Goal: Task Accomplishment & Management: Use online tool/utility

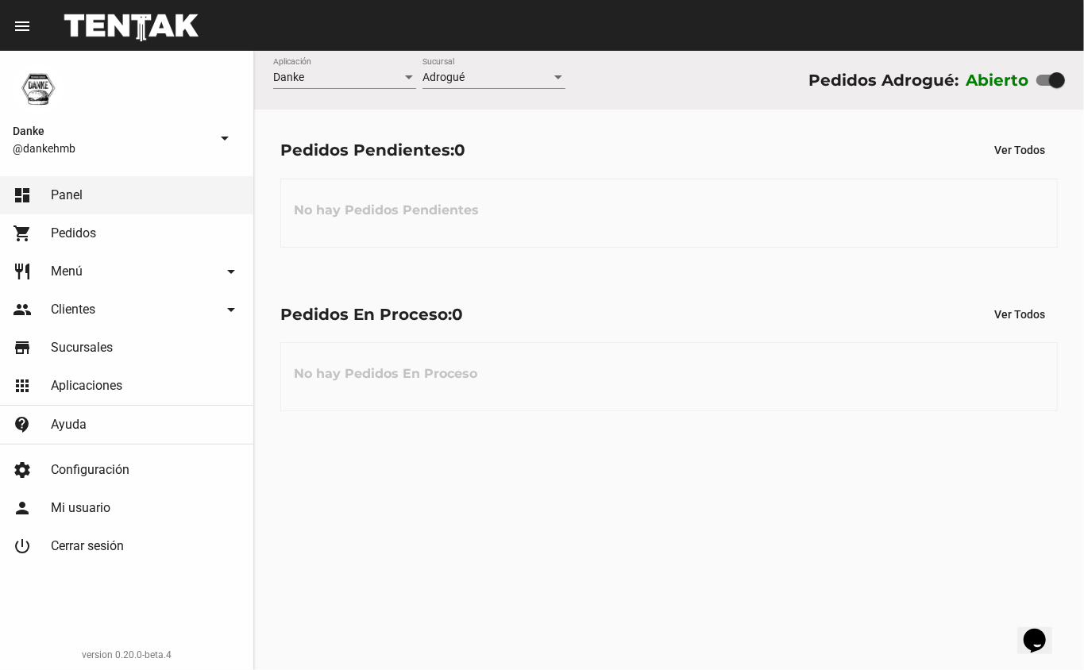
click at [438, 522] on div "Danke Aplicación Adrogué Sucursal Pedidos Adrogué: Abierto Pedidos Pendientes: …" at bounding box center [669, 360] width 830 height 619
click at [925, 483] on div "Danke Aplicación Adrogué Sucursal Pedidos Adrogué: Abierto Pedidos Pendientes: …" at bounding box center [669, 360] width 830 height 619
click at [1045, 633] on icon "Widget de Chat" at bounding box center [1034, 640] width 22 height 24
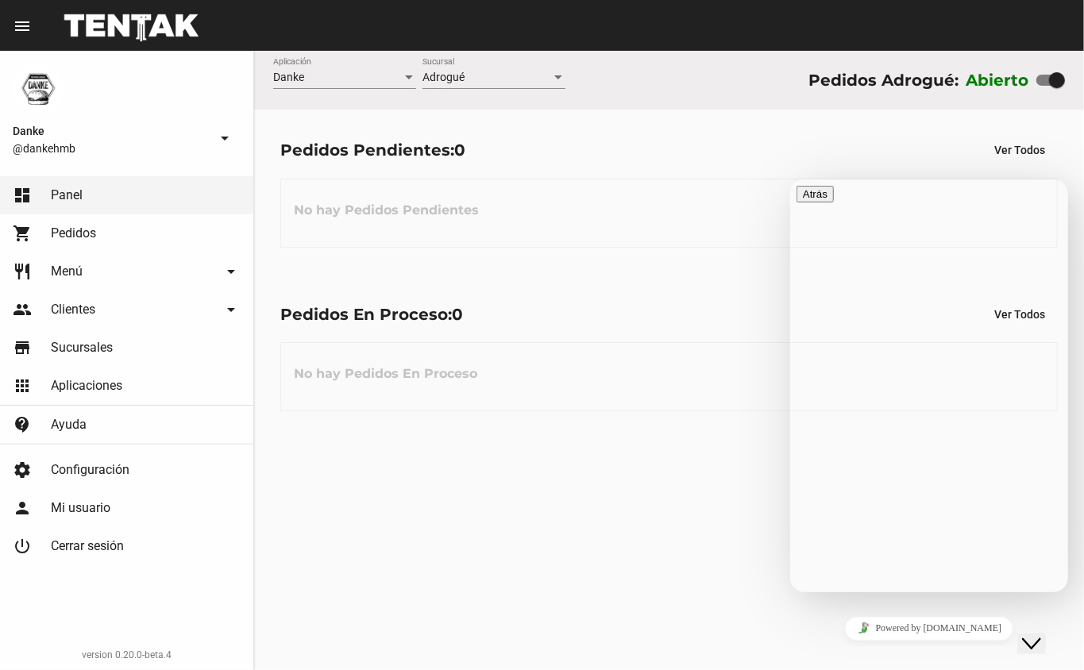
radio input "true"
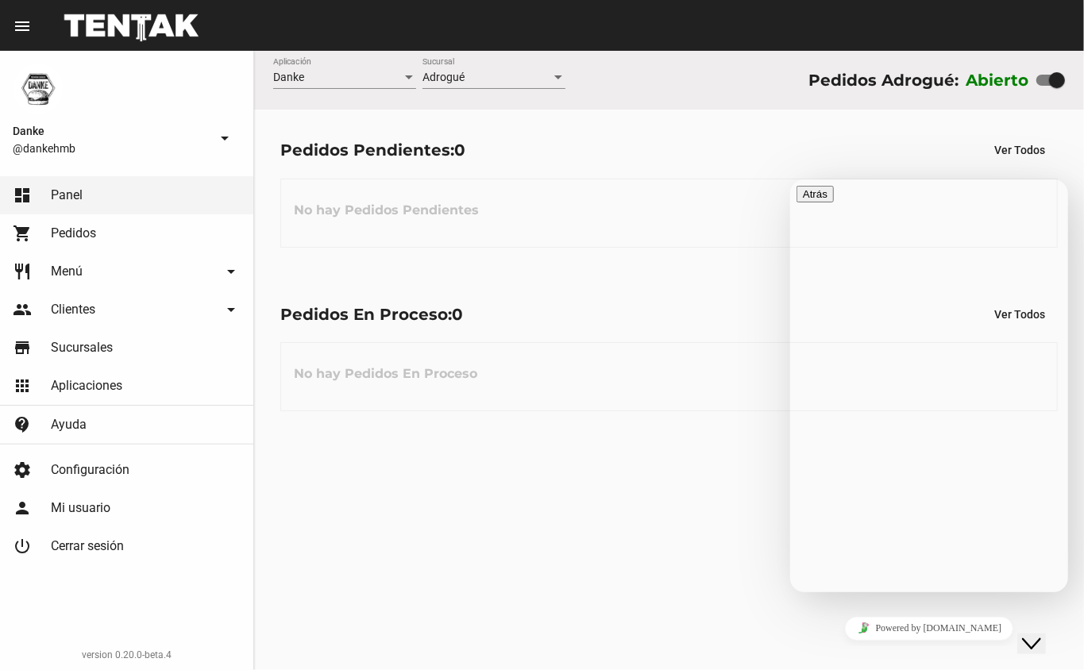
radio input "true"
type textarea "hola hola buenas, te comento la pagina no nos permite que nos paguen con tarjet…"
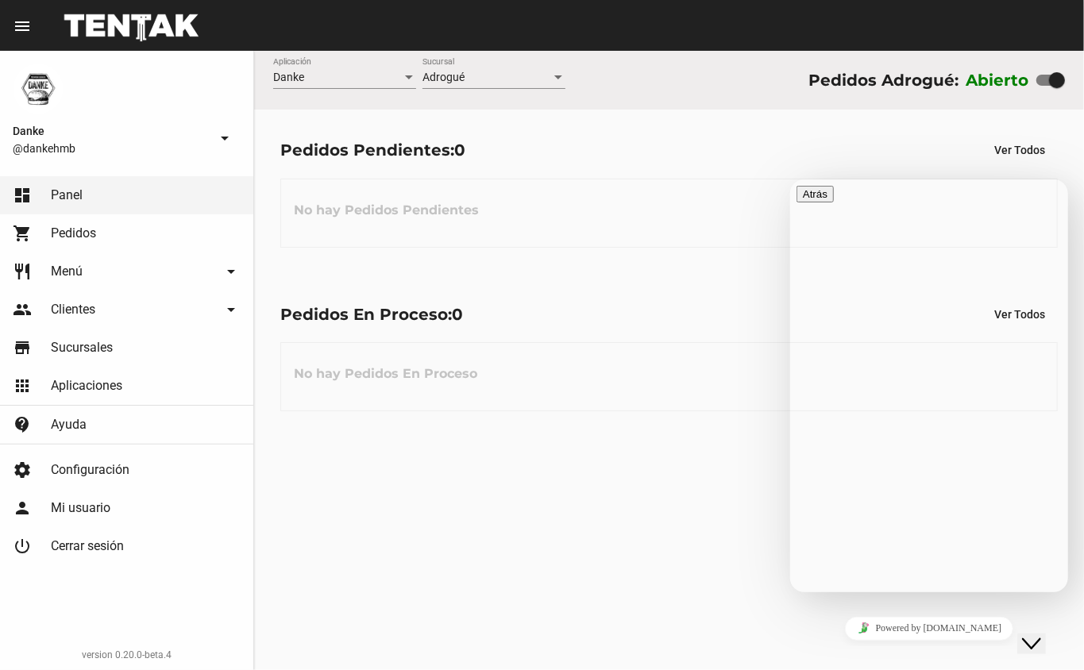
radio input "true"
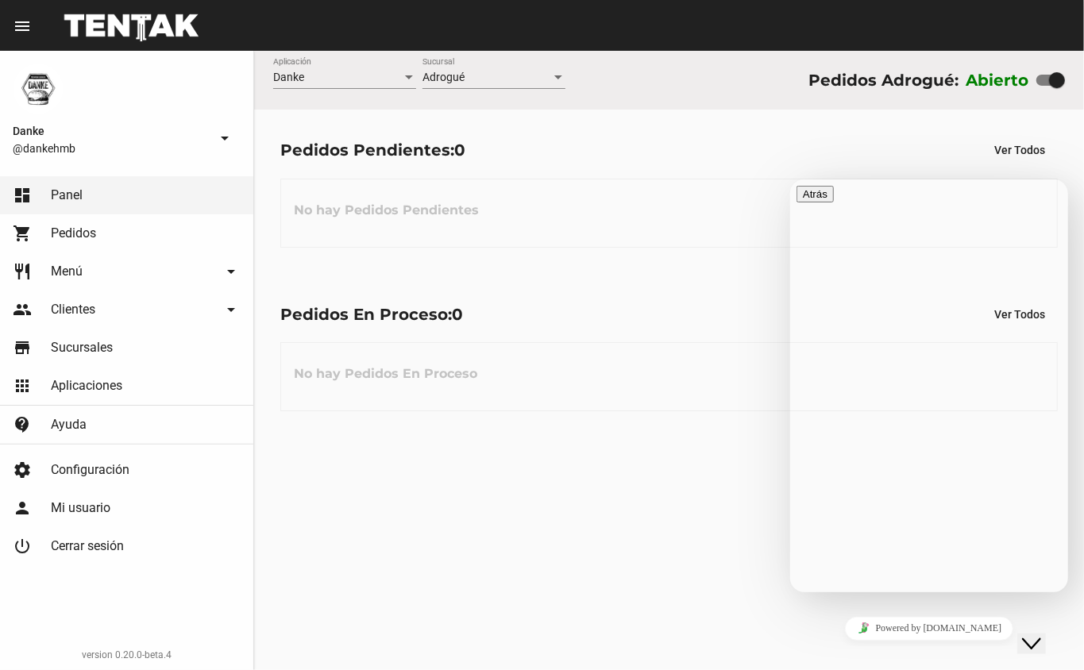
radio input "true"
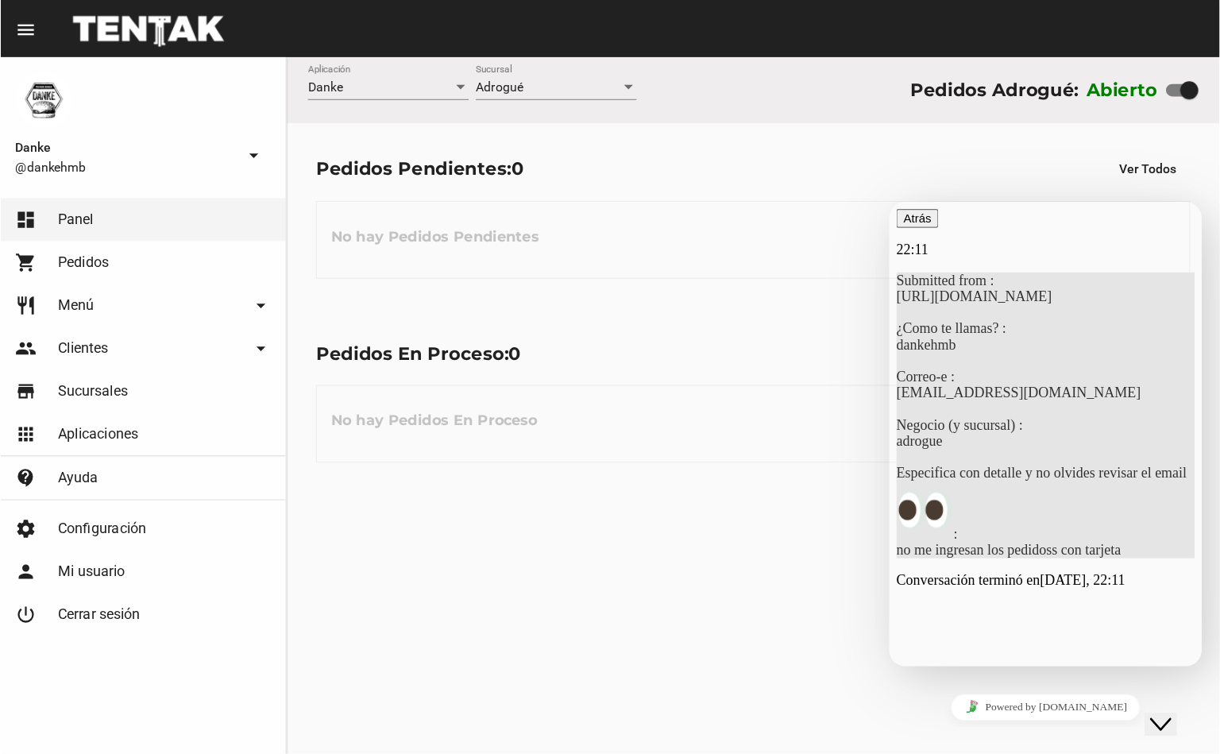
scroll to position [10, 0]
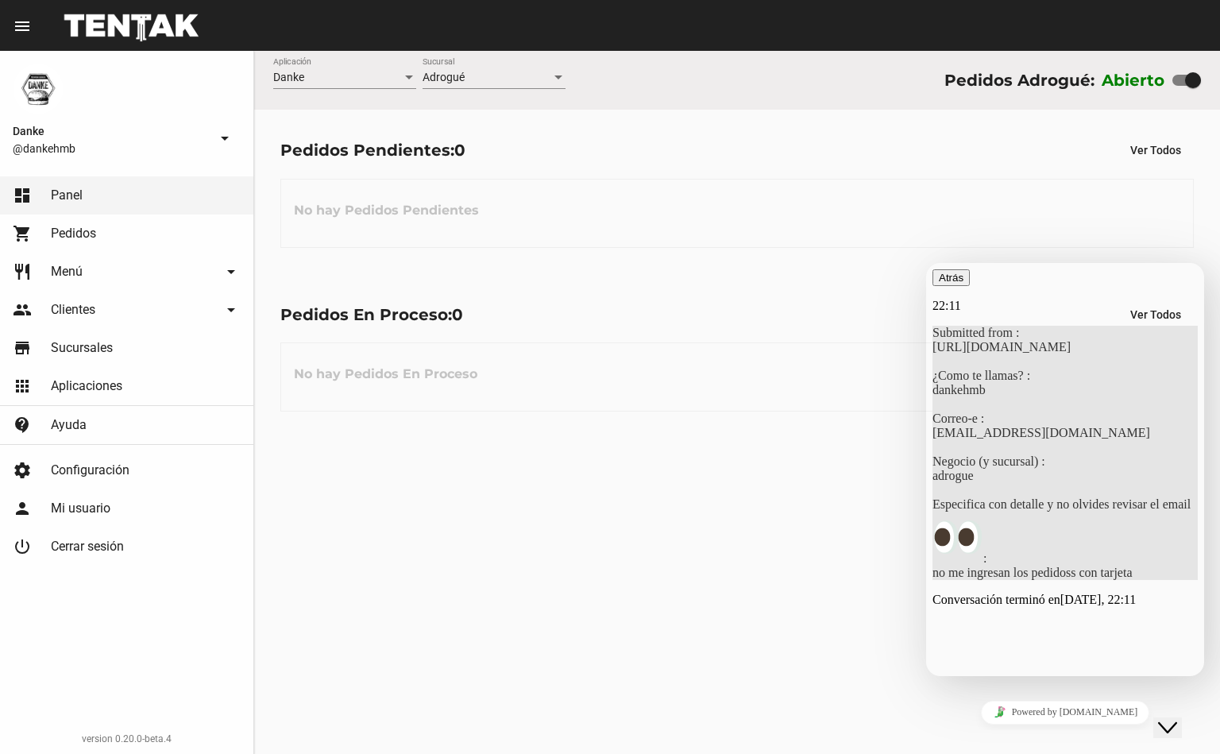
drag, startPoint x: 1194, startPoint y: 428, endPoint x: 1194, endPoint y: 454, distance: 26.2
drag, startPoint x: 1199, startPoint y: 464, endPoint x: 1190, endPoint y: 603, distance: 139.2
click at [1083, 580] on div "Submitted from : https://app.flou.com.ar/ ¿Como te llamas? : dankehmb Correo-e …" at bounding box center [1064, 453] width 265 height 254
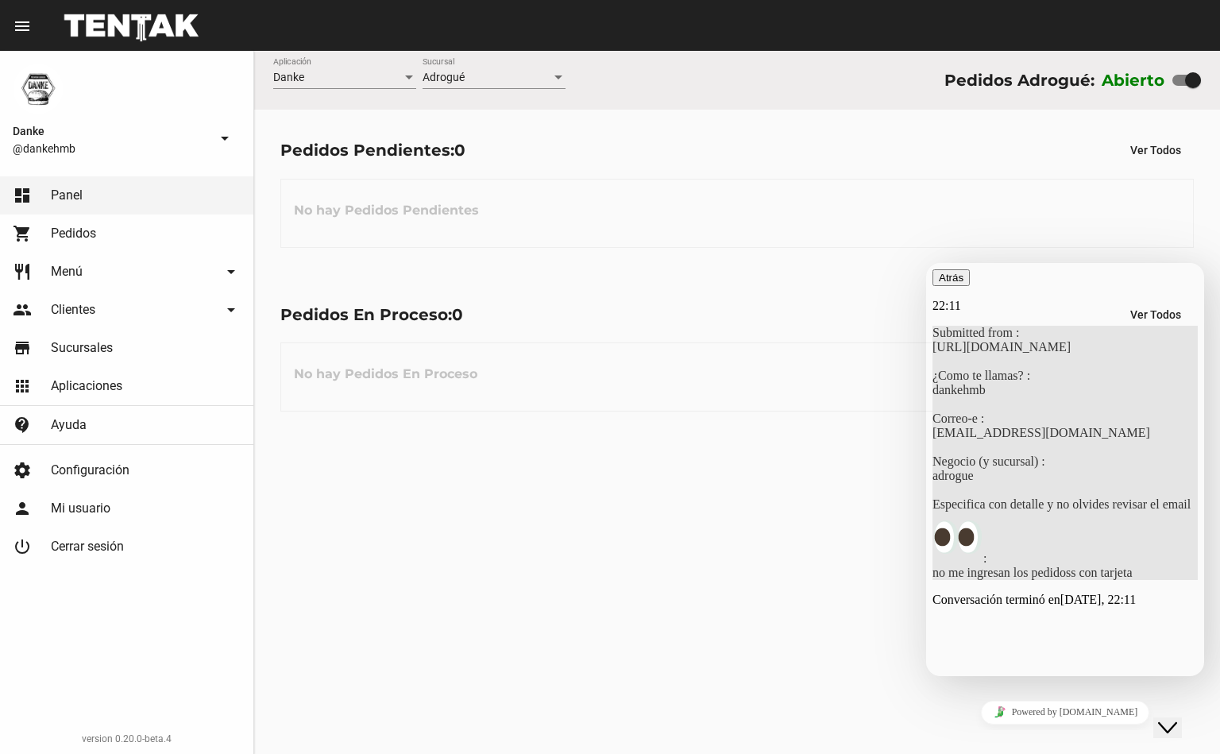
click at [1083, 607] on p "Conversación terminó en Tuesday, 22:11" at bounding box center [1064, 599] width 265 height 14
click at [1083, 669] on icon "Close Chat This icon closes the chat window." at bounding box center [1167, 727] width 19 height 19
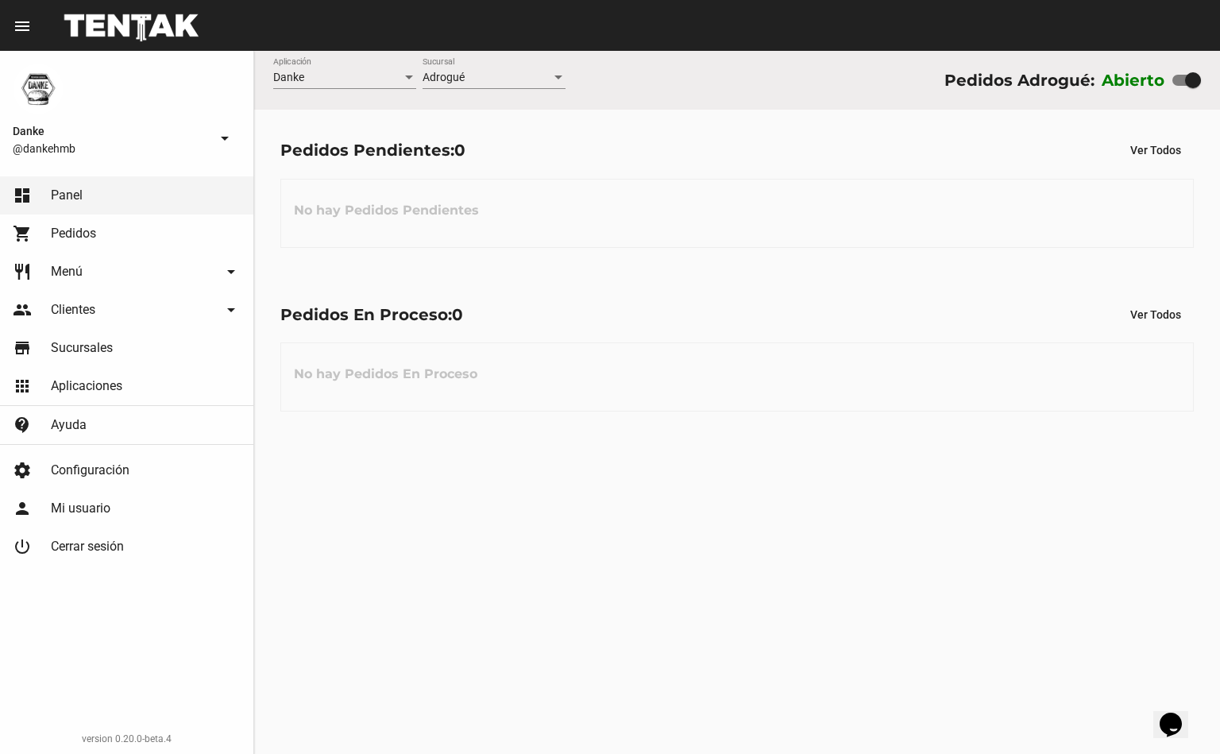
click at [1083, 669] on icon "Widget de Chat" at bounding box center [1170, 724] width 22 height 24
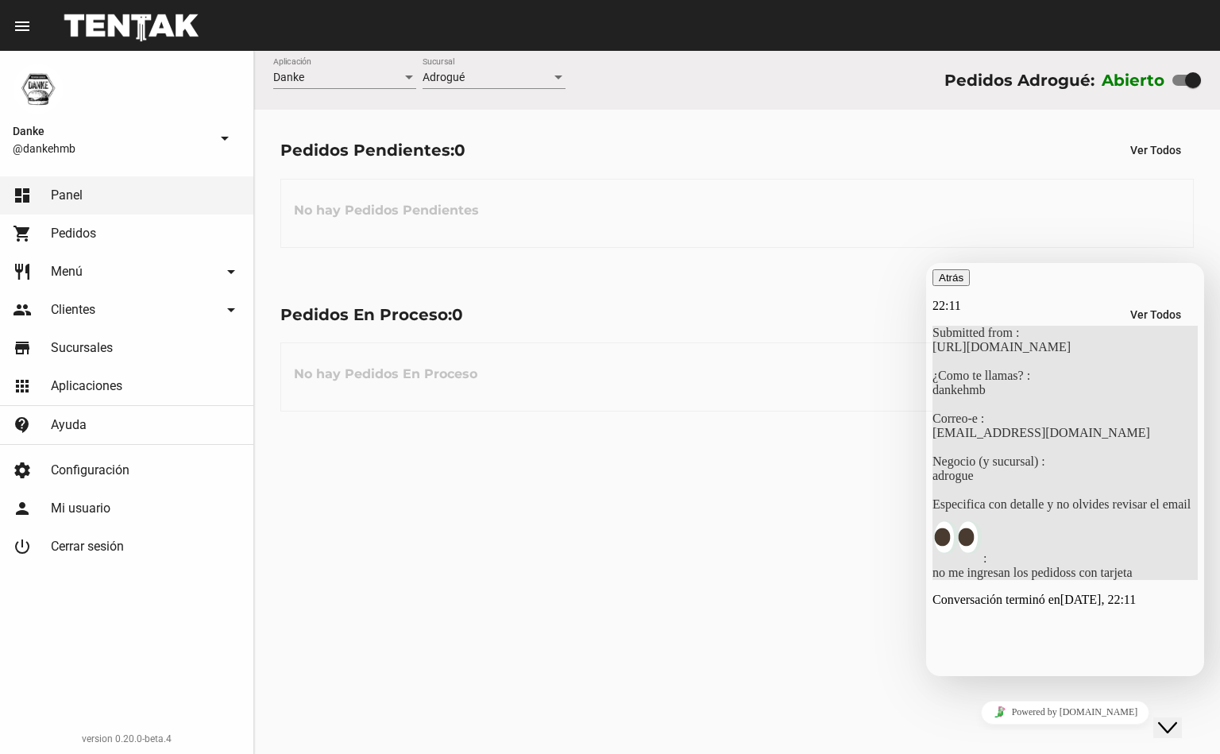
scroll to position [60, 0]
click at [1083, 669] on button "Close Chat This icon closes the chat window." at bounding box center [1167, 727] width 29 height 21
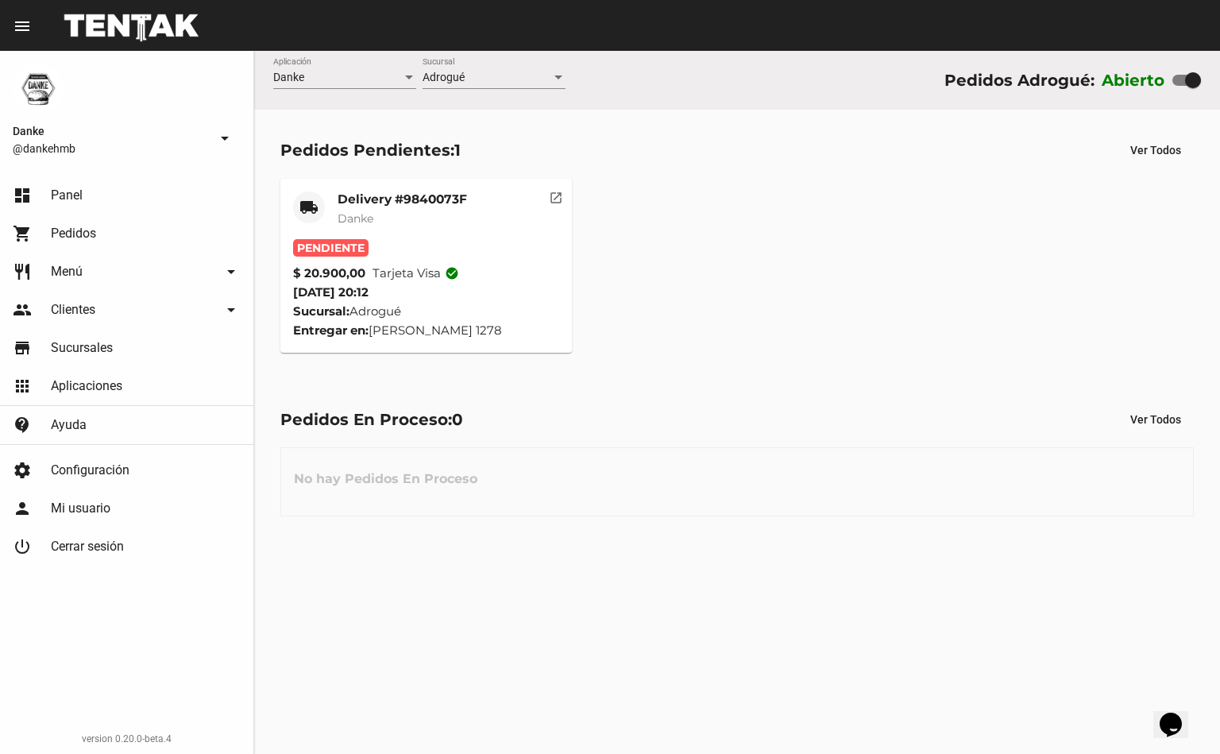
click at [400, 215] on mat-card-subtitle "Danke" at bounding box center [401, 218] width 129 height 16
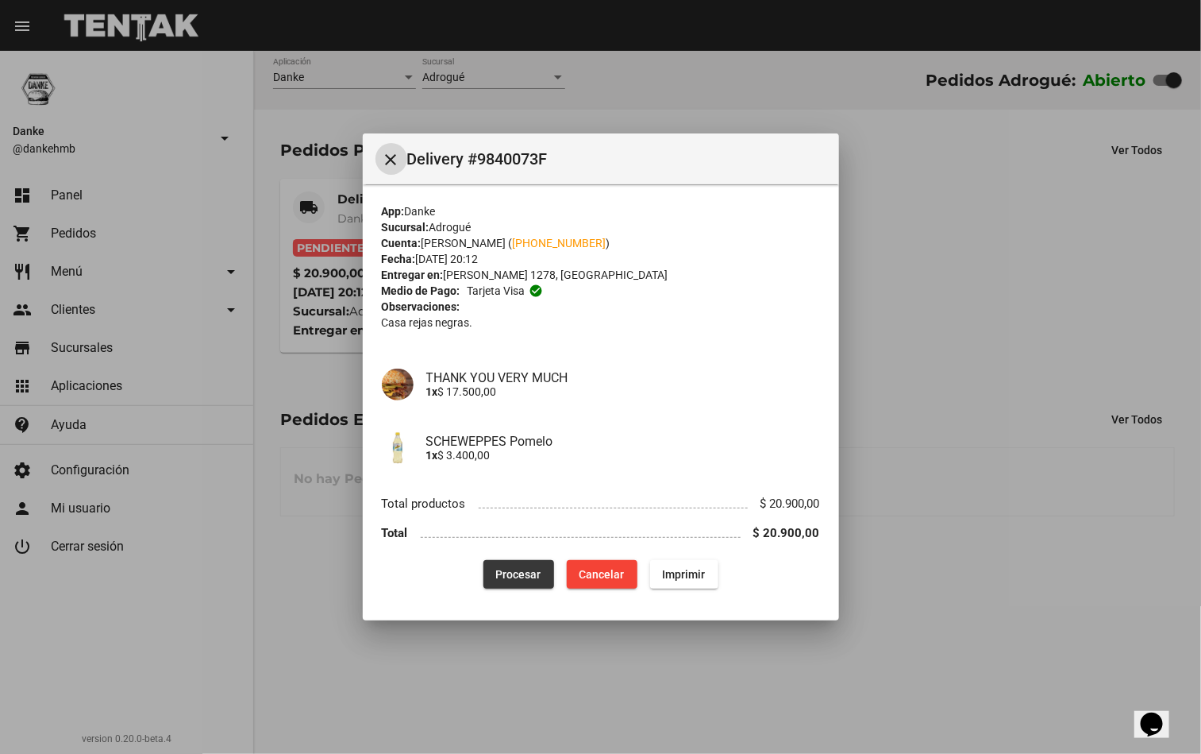
click at [500, 587] on button "Procesar" at bounding box center [519, 574] width 71 height 29
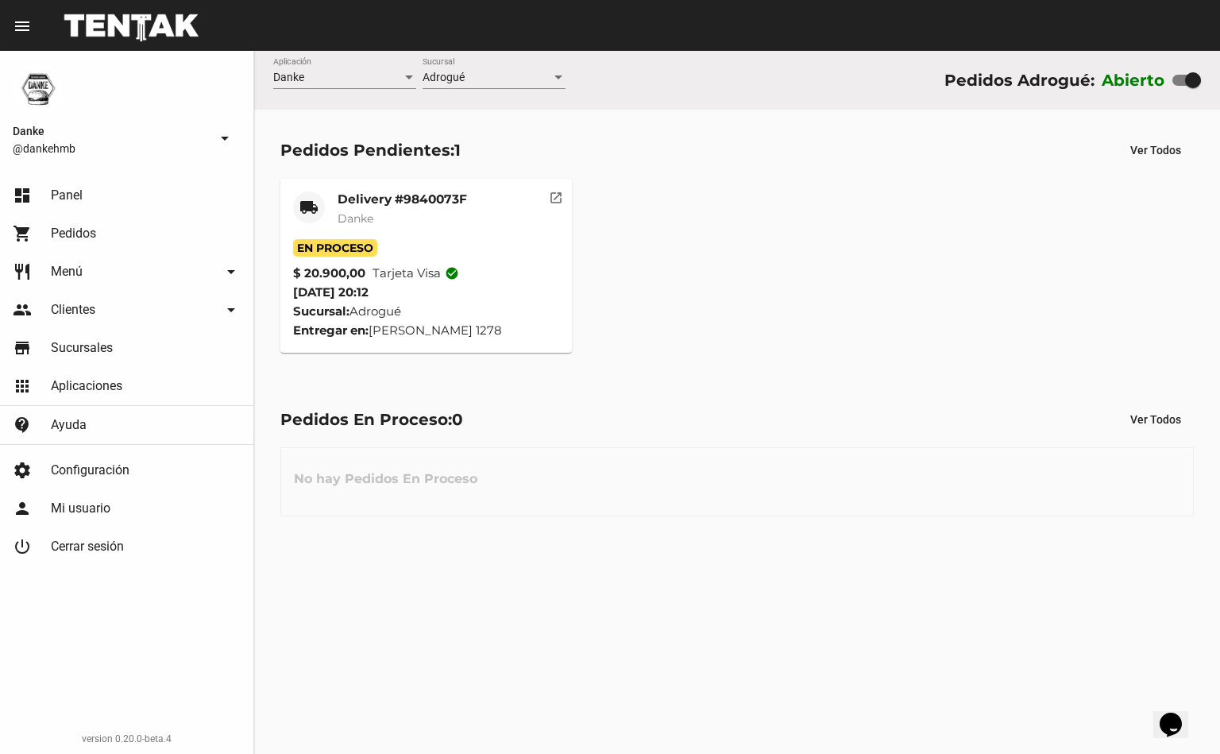
click at [370, 198] on mat-card-title "Delivery #9840073F" at bounding box center [401, 199] width 129 height 16
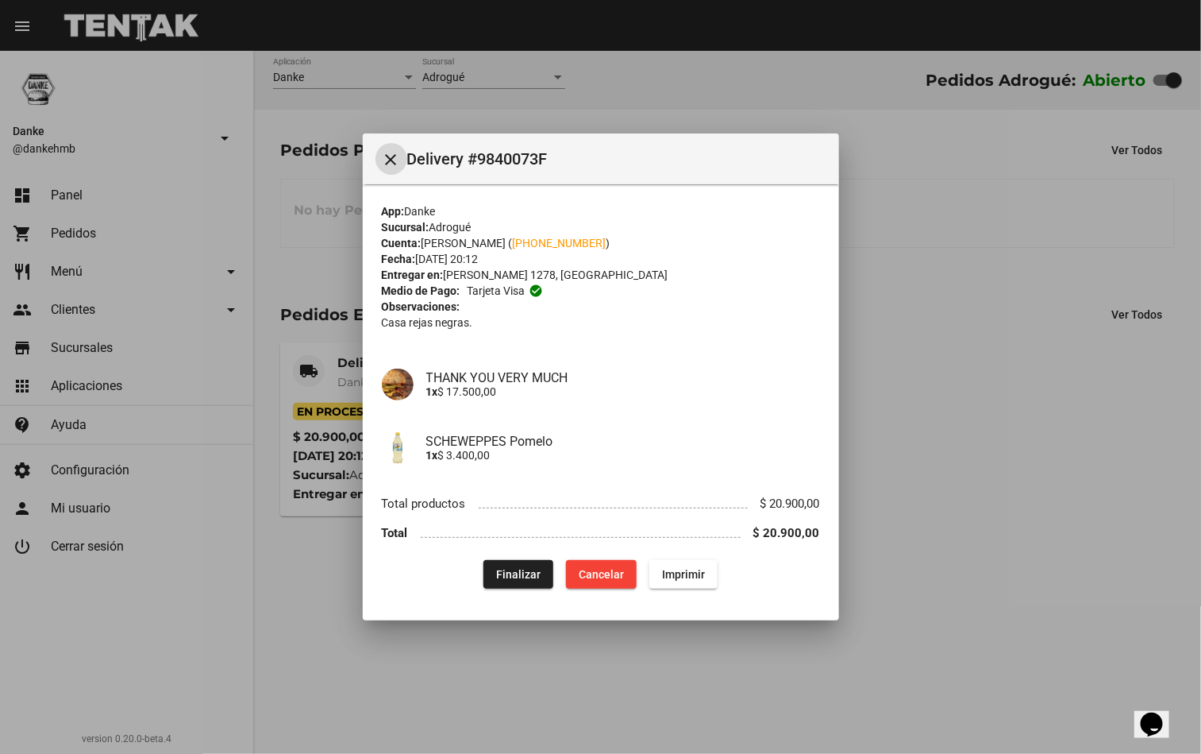
click at [913, 462] on div at bounding box center [600, 377] width 1201 height 754
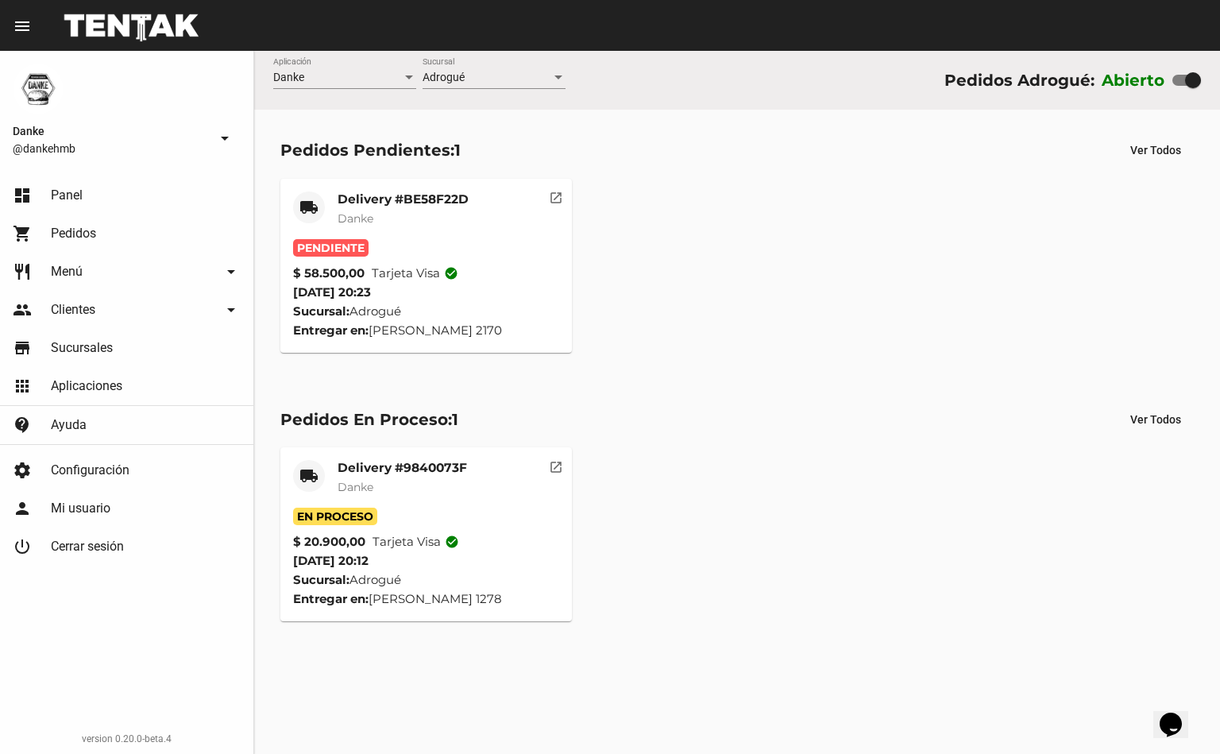
click at [436, 210] on mat-card-subtitle "Danke" at bounding box center [402, 218] width 131 height 16
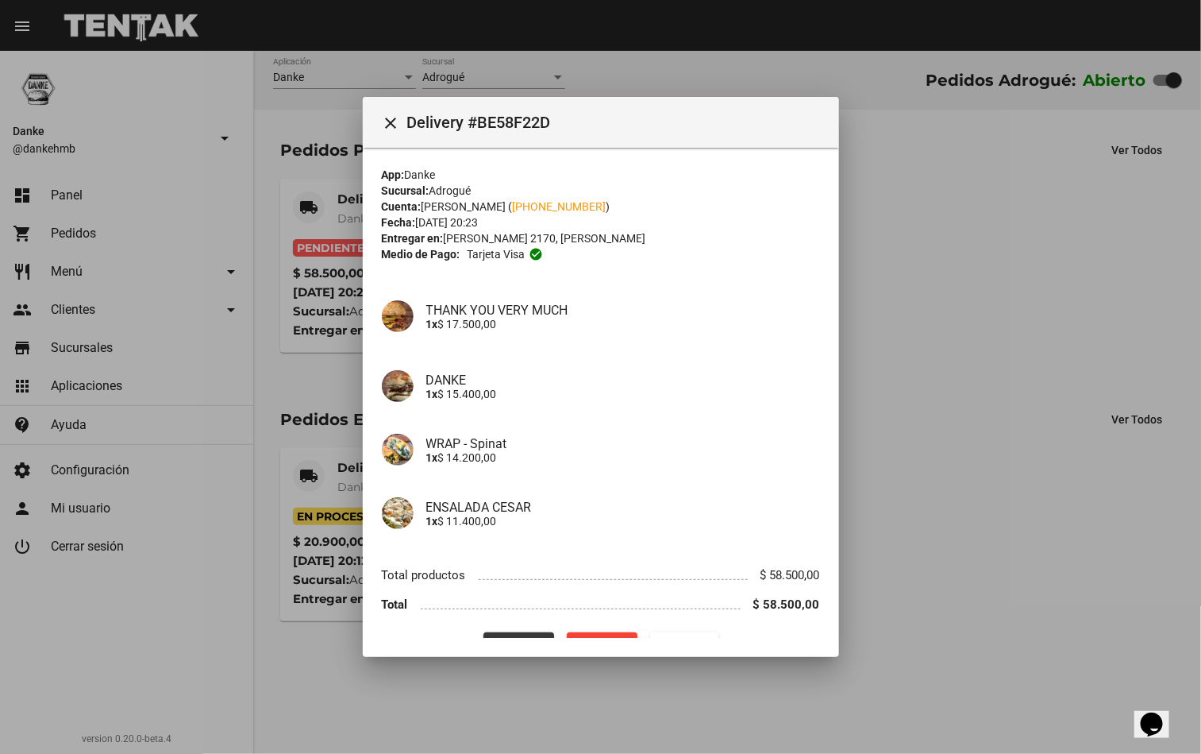
click at [522, 632] on button "Procesar" at bounding box center [519, 646] width 71 height 29
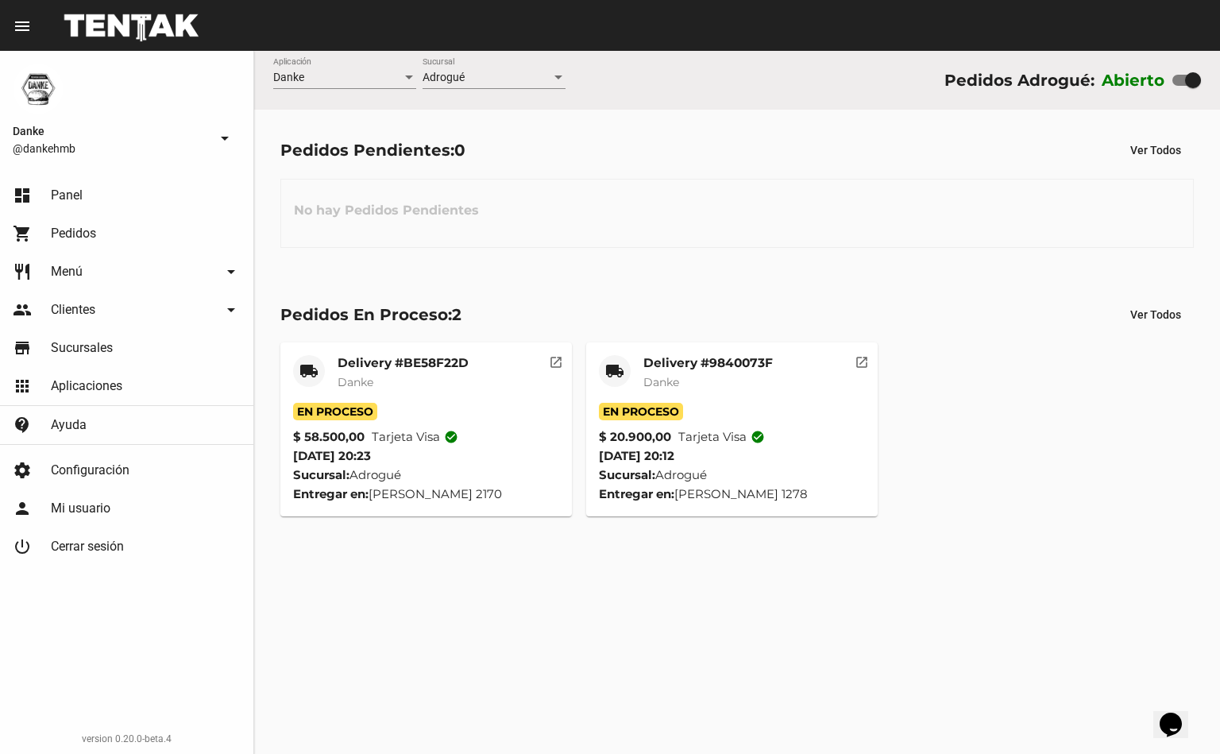
click at [672, 360] on mat-card-title "Delivery #9840073F" at bounding box center [707, 363] width 129 height 16
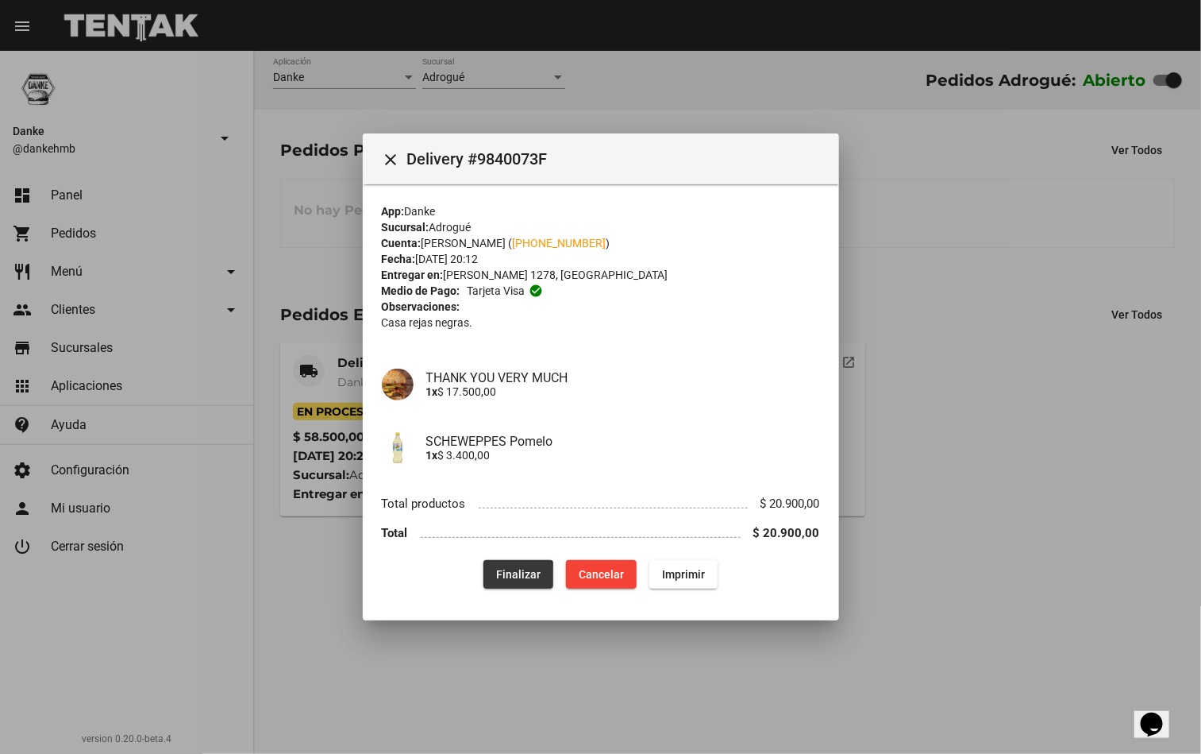
click at [506, 582] on button "Finalizar" at bounding box center [519, 574] width 70 height 29
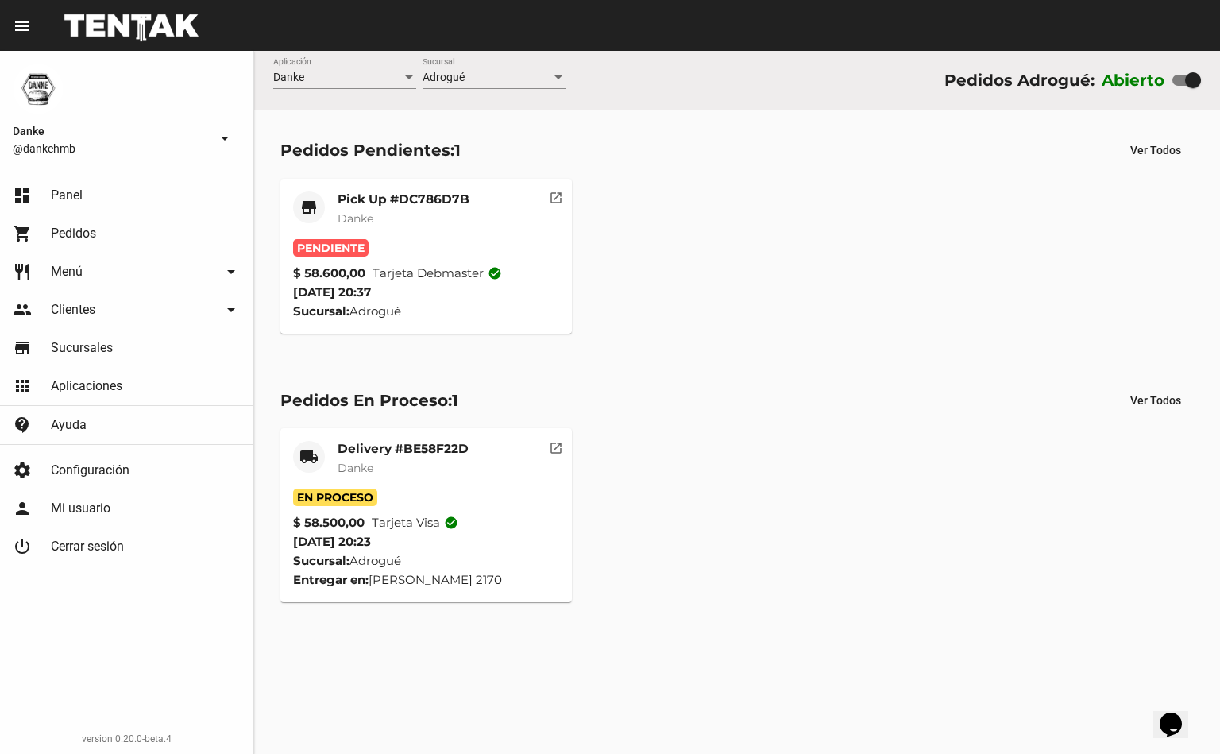
click at [417, 186] on mat-card "store Pick Up #DC786D7B Danke Pendiente $ 58.600,00 Tarjeta debmaster check_cir…" at bounding box center [425, 256] width 291 height 155
click at [410, 208] on div "Pick Up #DC786D7B Danke" at bounding box center [403, 215] width 132 height 48
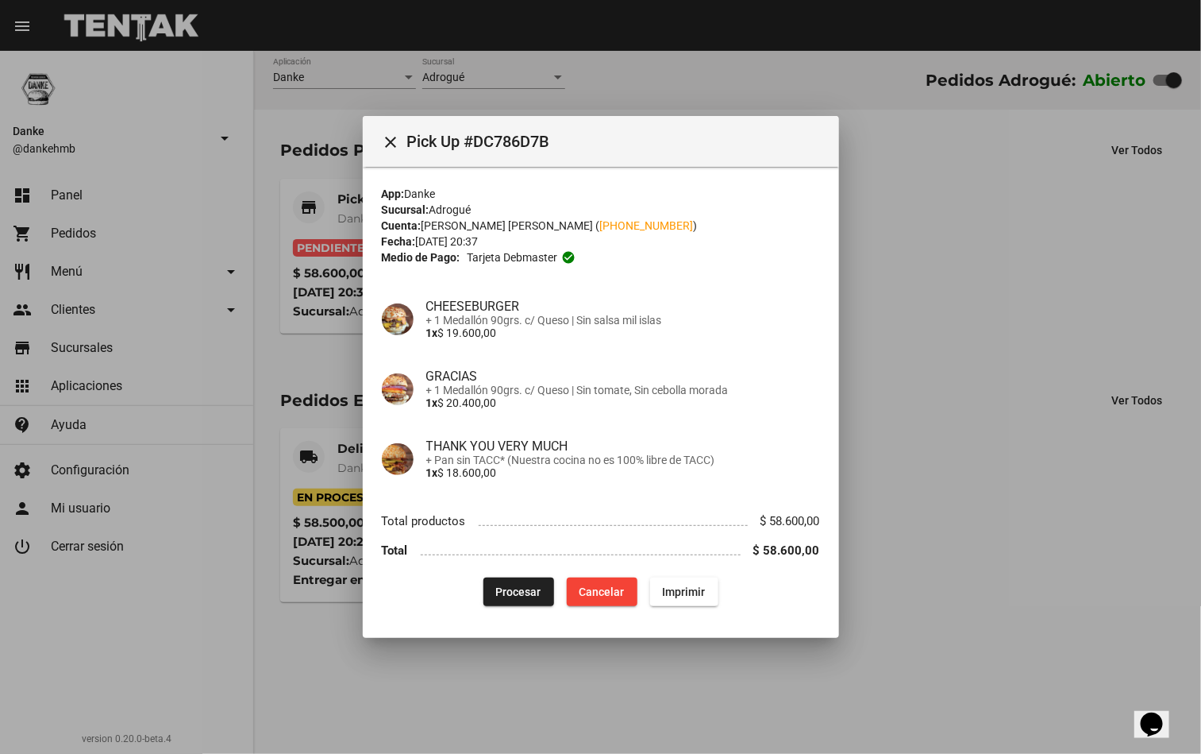
click at [977, 391] on div at bounding box center [600, 377] width 1201 height 754
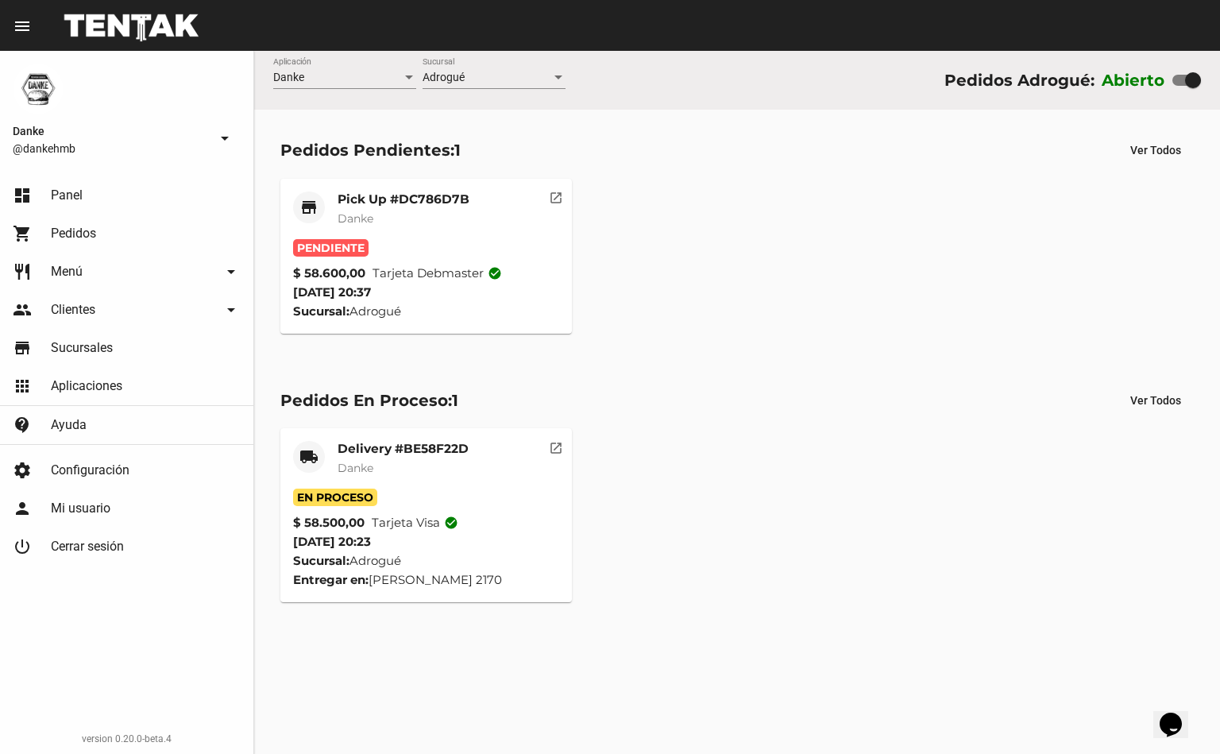
click at [399, 208] on div "Pick Up #DC786D7B Danke" at bounding box center [403, 215] width 132 height 48
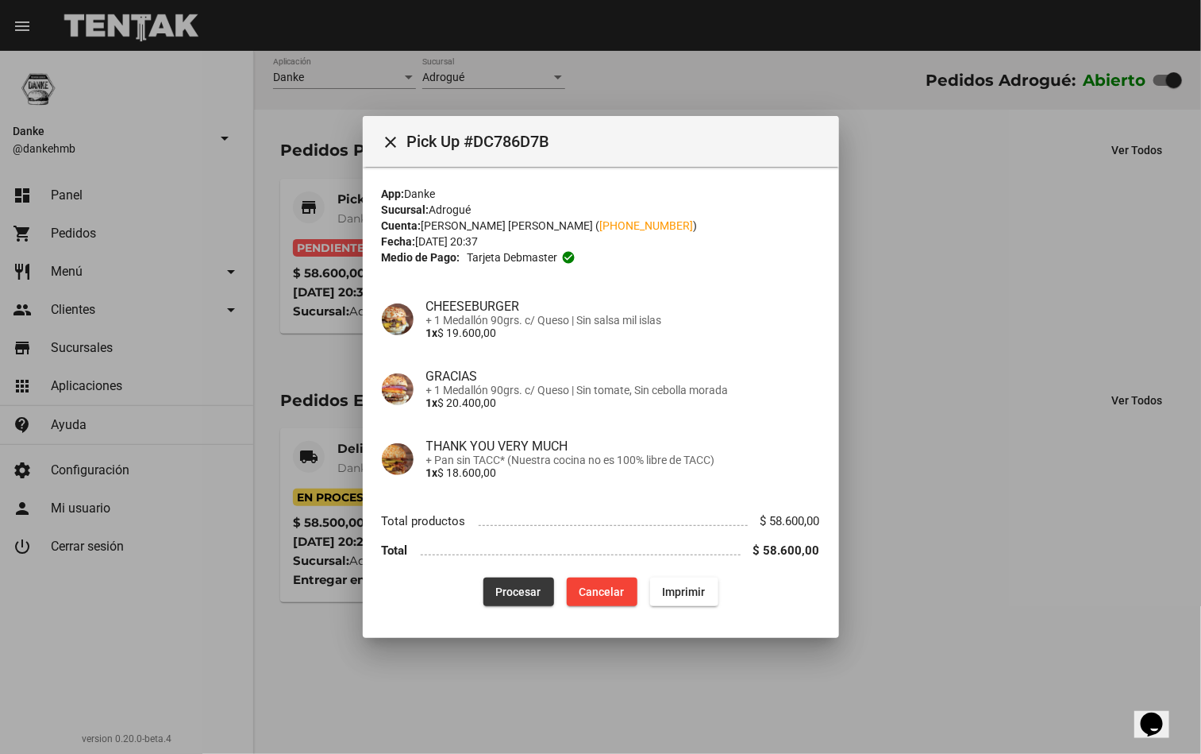
click at [525, 598] on button "Procesar" at bounding box center [519, 591] width 71 height 29
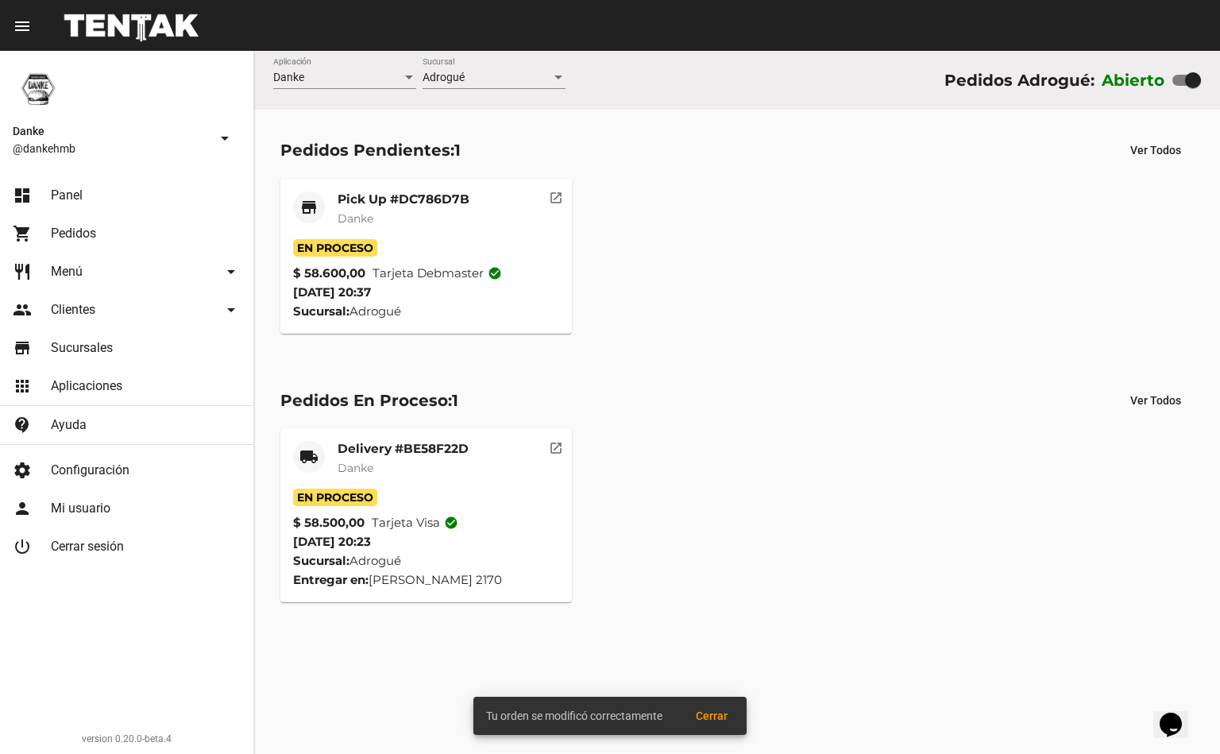
click at [475, 482] on mat-card-header "local_shipping Delivery #BE58F22D Danke" at bounding box center [426, 465] width 266 height 48
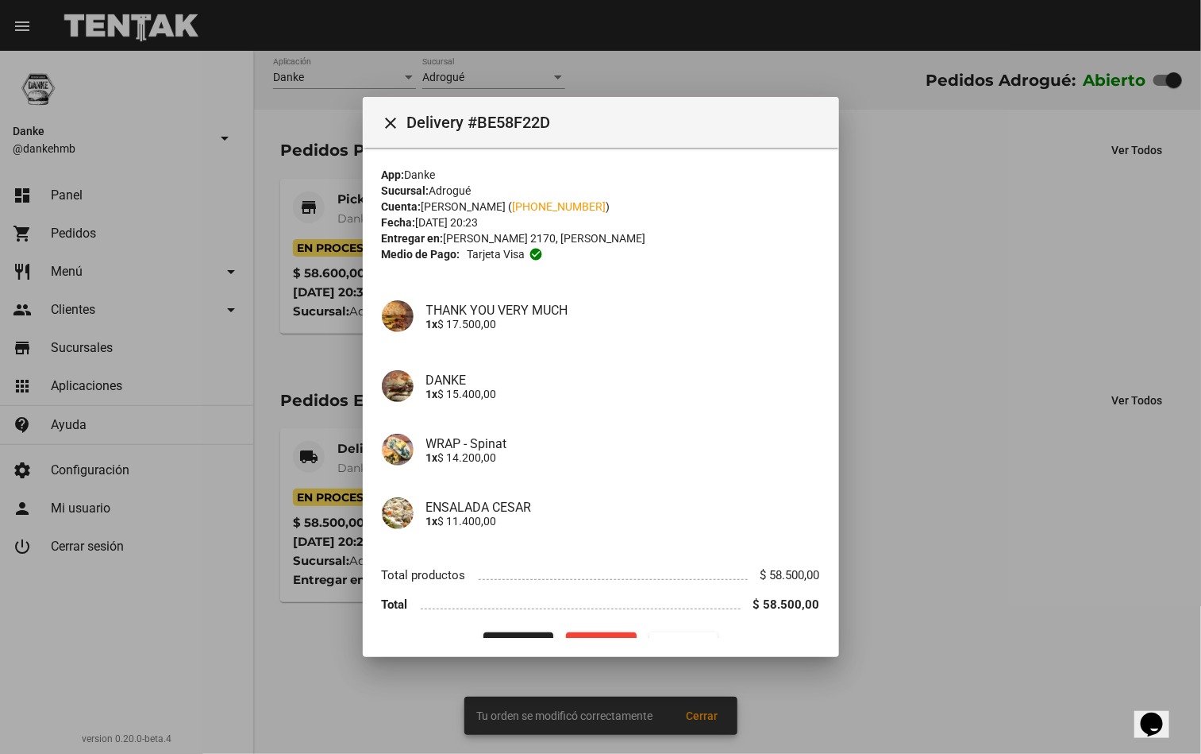
click at [510, 627] on div "App: Danke Sucursal: Adrogué Cuenta: Manuel Carou ( +54 2304510001 ) Fecha: 1/1…" at bounding box center [601, 414] width 438 height 494
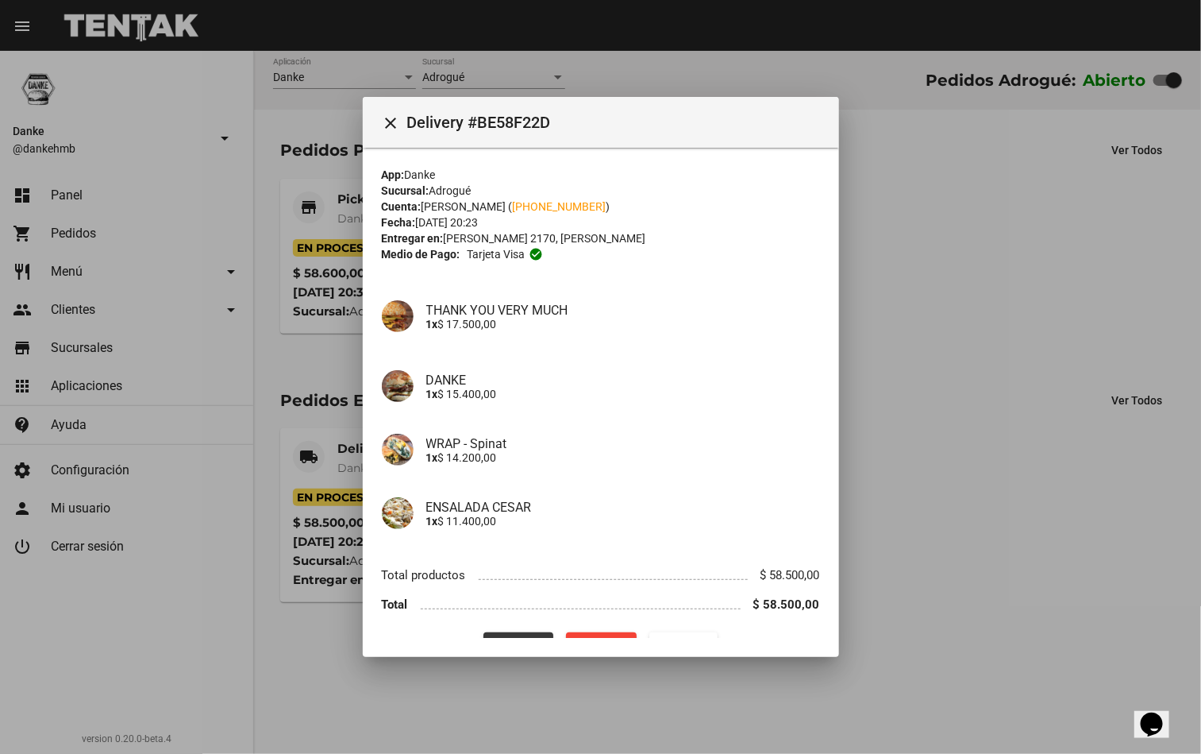
click at [512, 632] on button "Finalizar" at bounding box center [519, 646] width 70 height 29
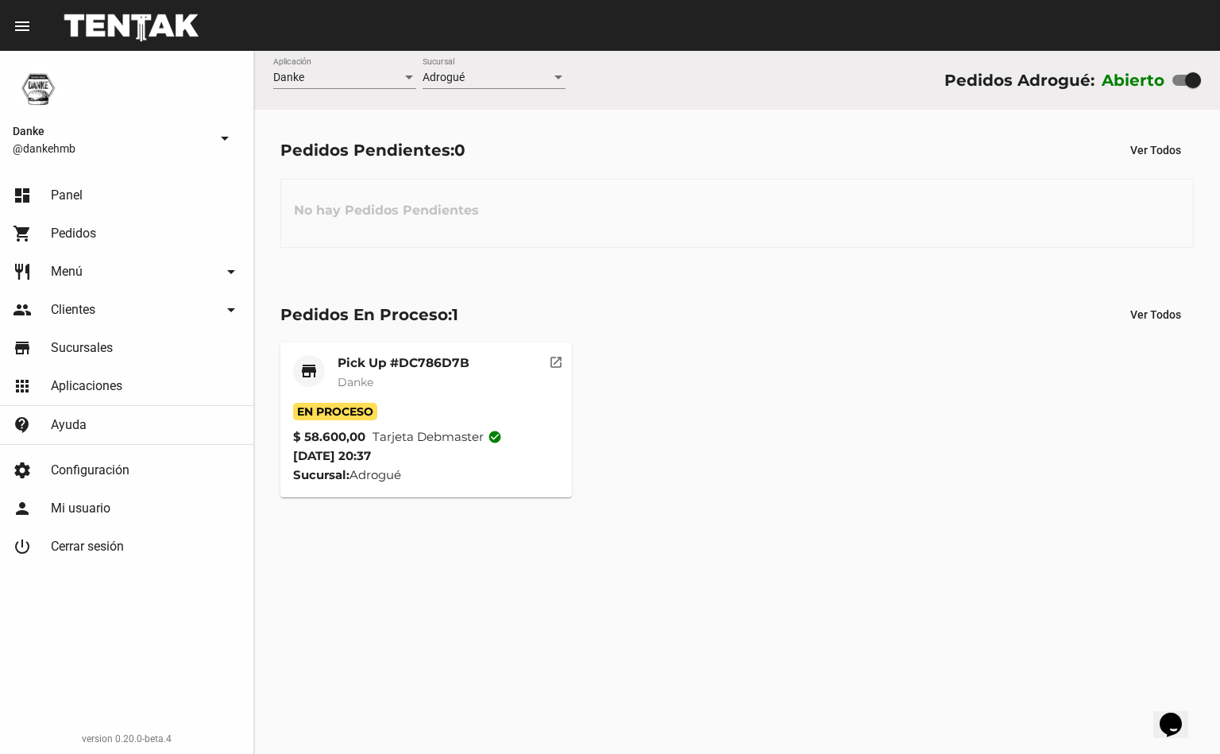
click at [437, 377] on mat-card-subtitle "Danke" at bounding box center [403, 382] width 132 height 16
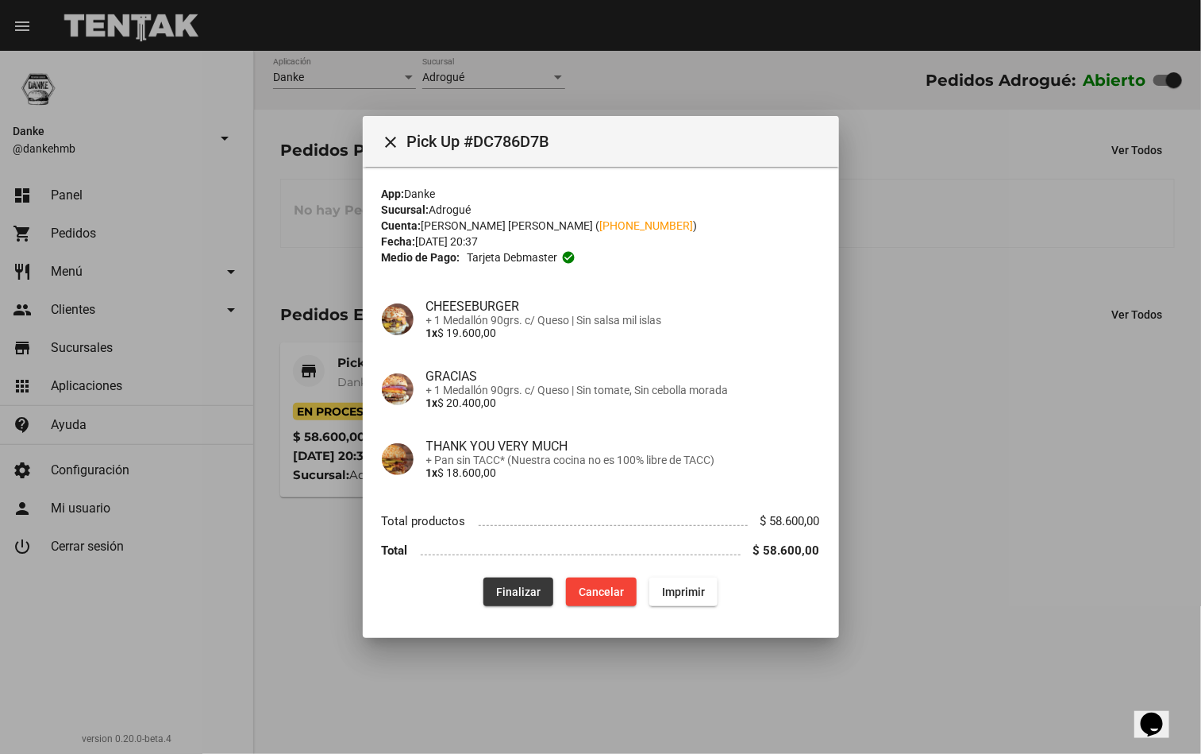
click at [527, 600] on button "Finalizar" at bounding box center [519, 591] width 70 height 29
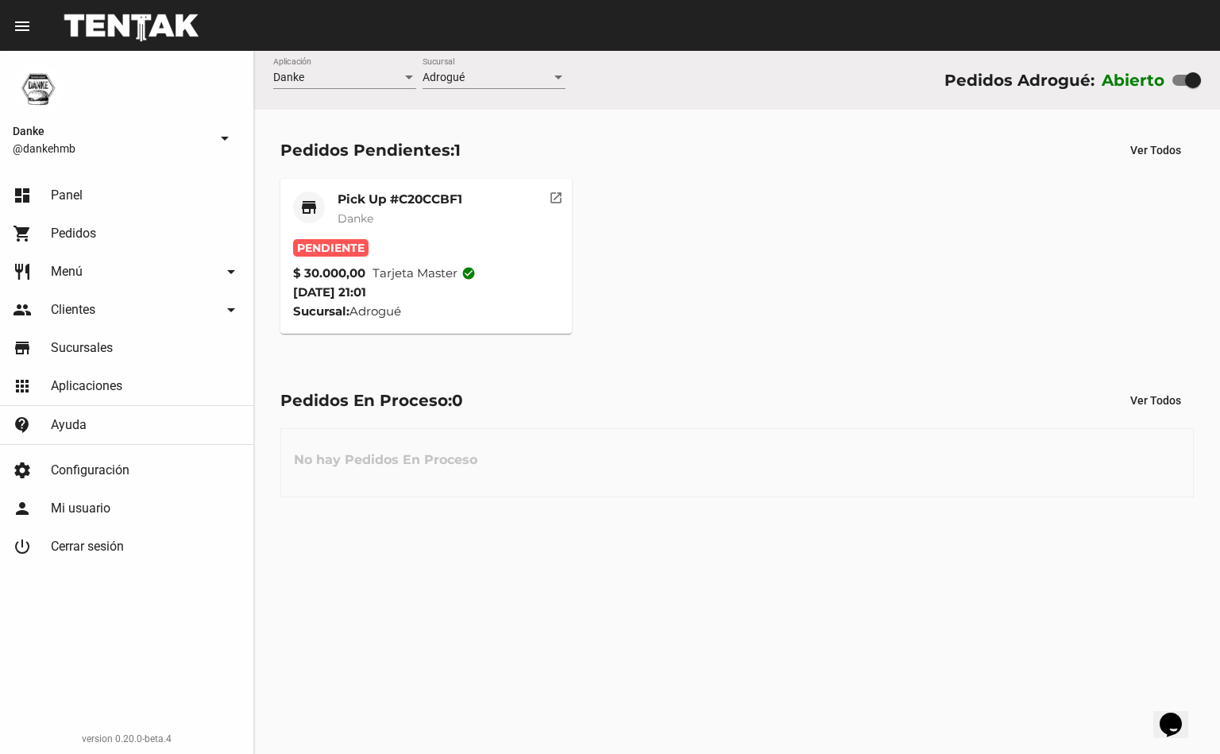
click at [403, 199] on mat-card-title "Pick Up #C20CCBF1" at bounding box center [399, 199] width 125 height 16
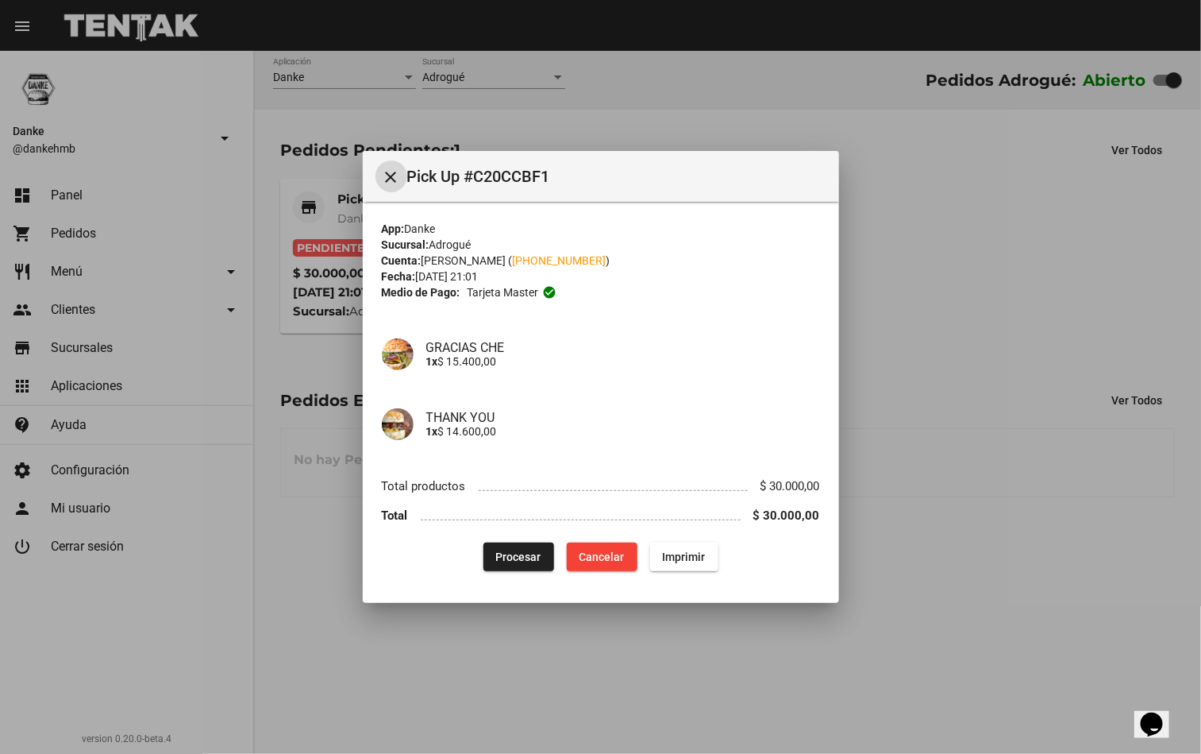
click at [427, 93] on div at bounding box center [600, 377] width 1201 height 754
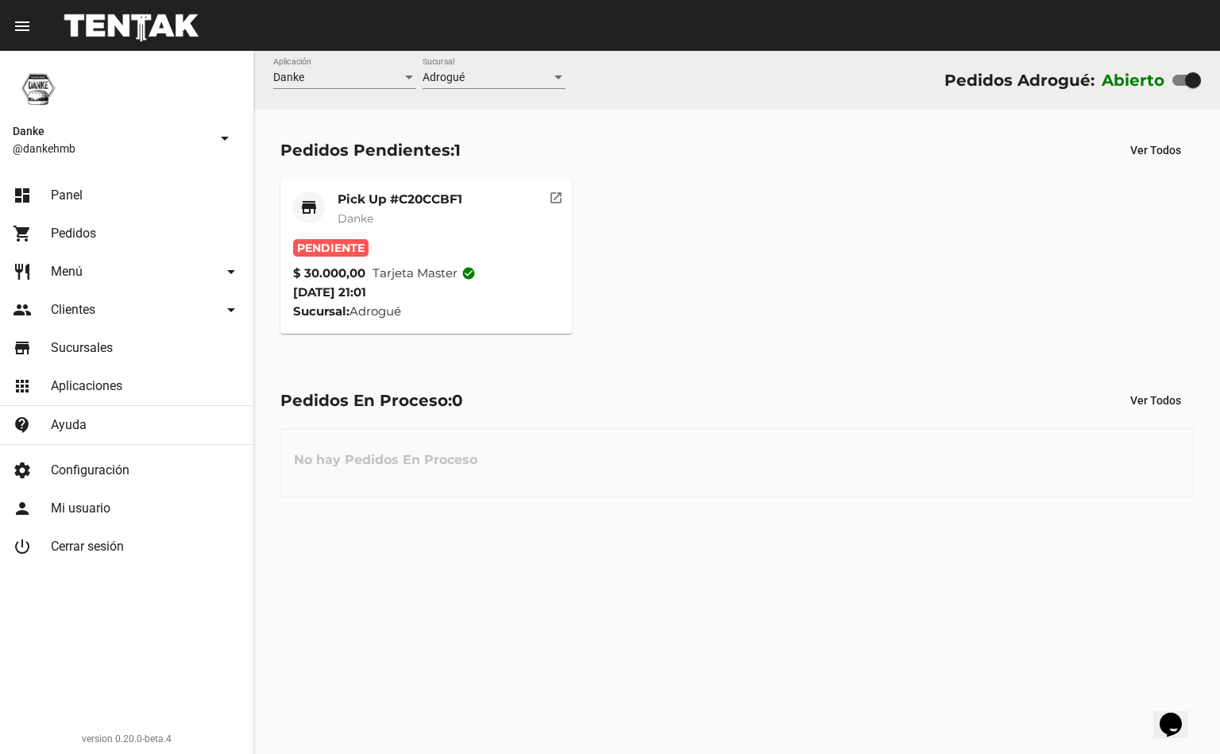
click at [386, 219] on mat-card-subtitle "Danke" at bounding box center [399, 218] width 125 height 16
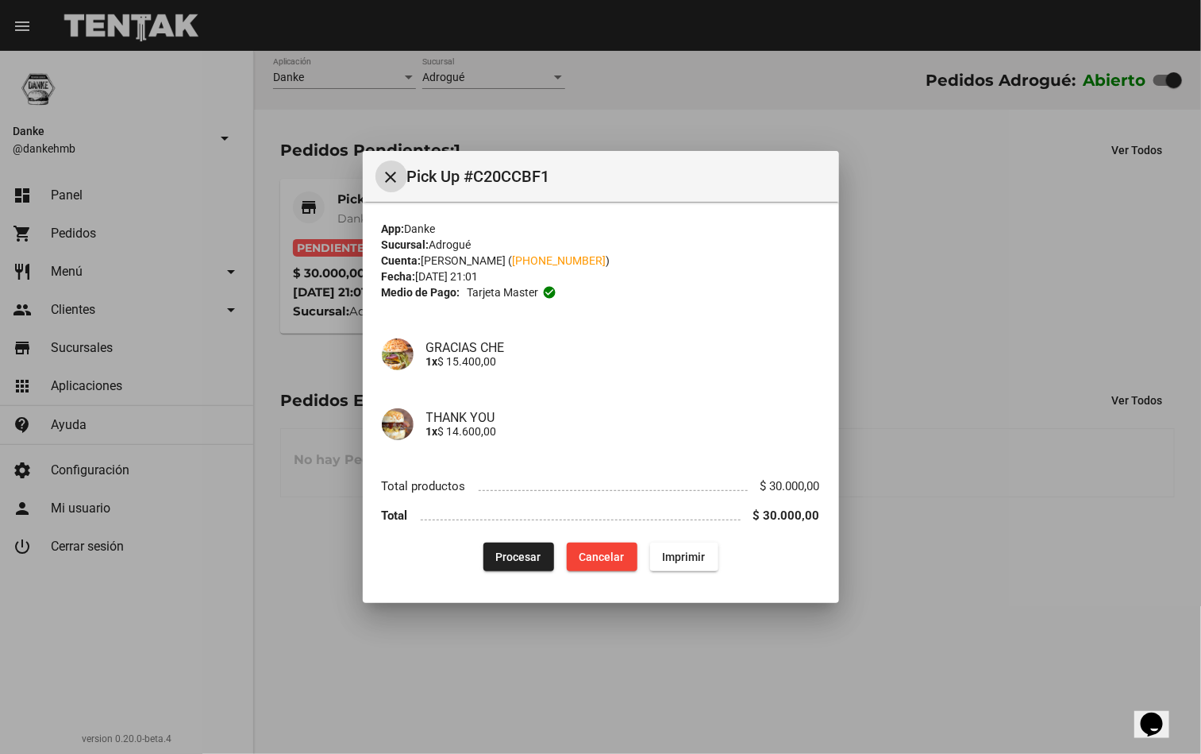
click at [487, 546] on button "Procesar" at bounding box center [519, 556] width 71 height 29
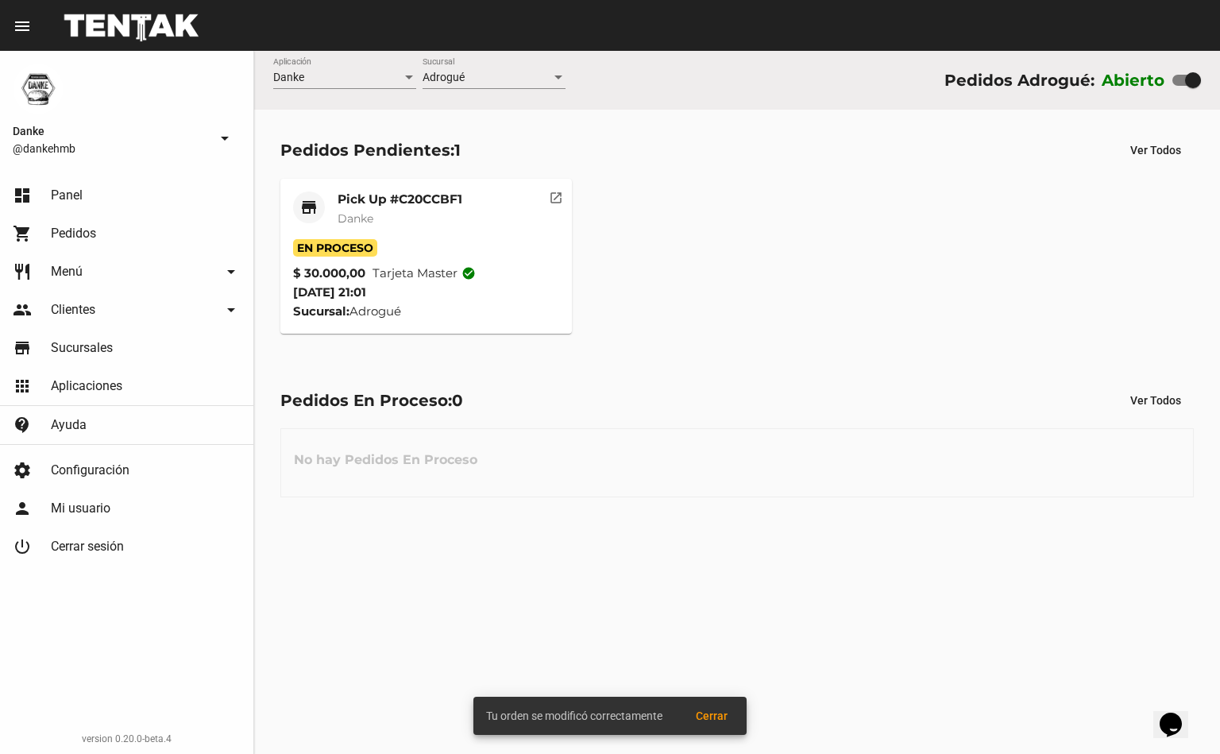
click at [389, 191] on mat-card-title "Pick Up #C20CCBF1" at bounding box center [399, 199] width 125 height 16
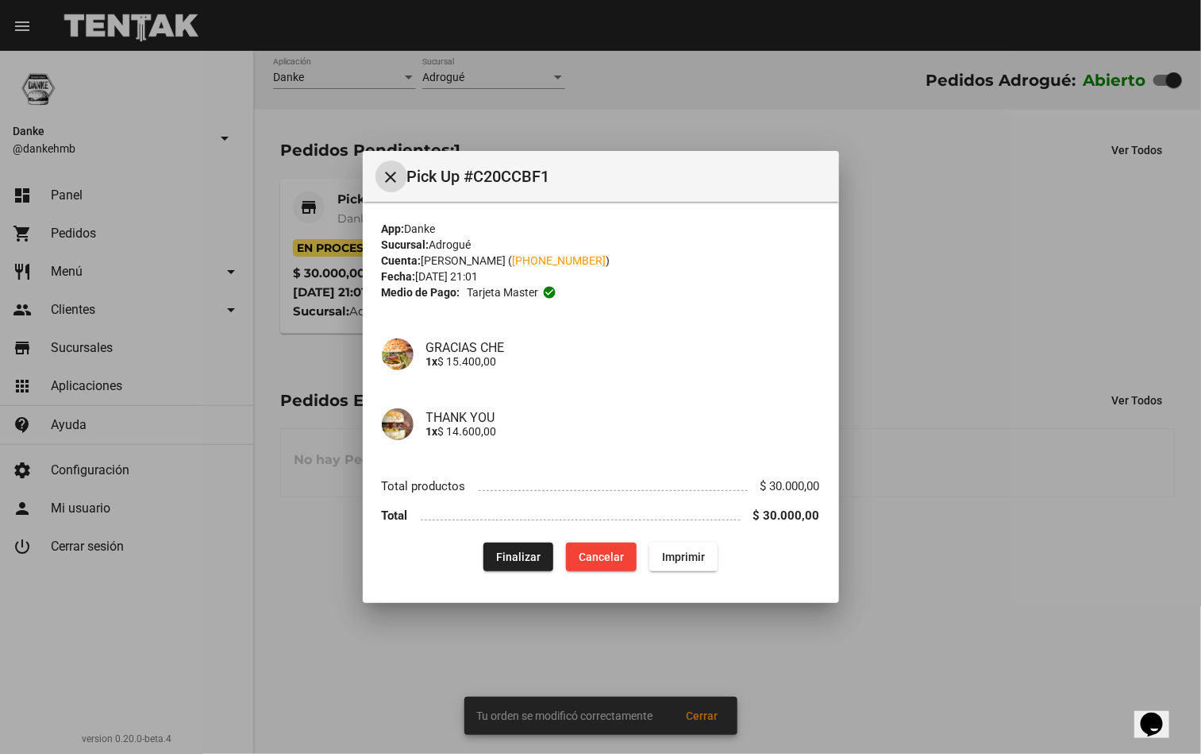
click at [912, 337] on div at bounding box center [600, 377] width 1201 height 754
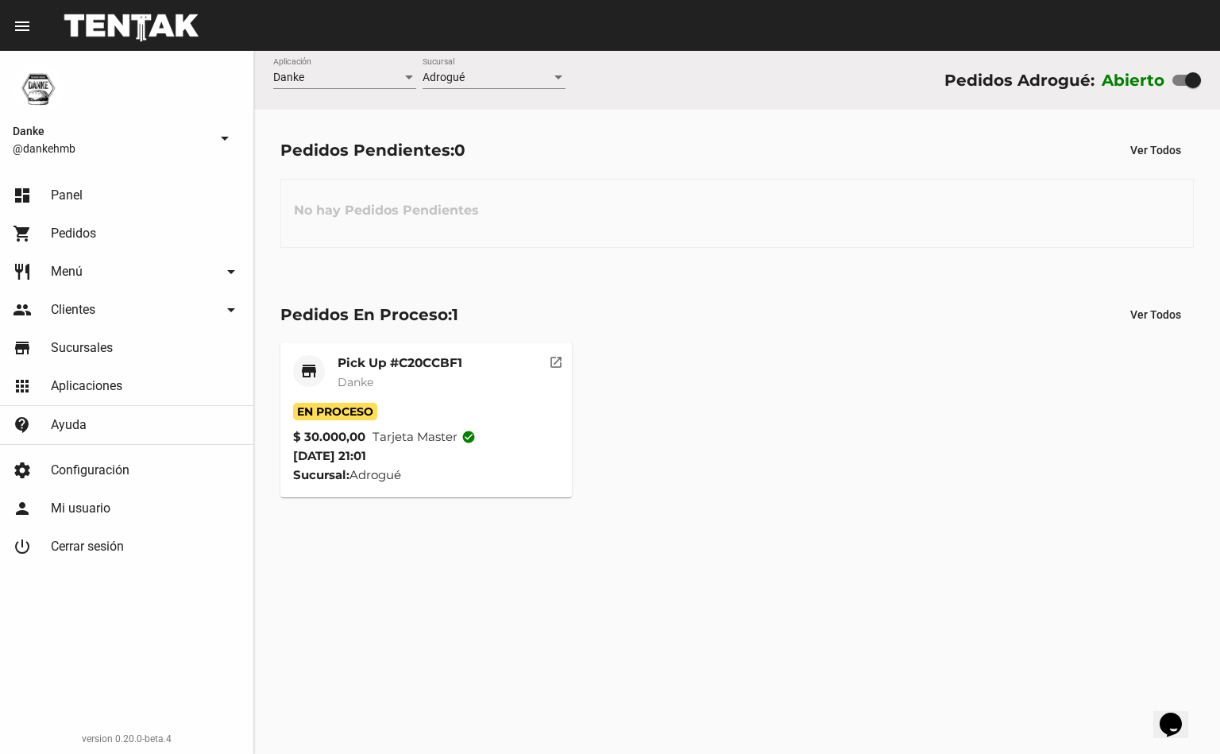
click at [360, 386] on span "Danke" at bounding box center [355, 382] width 36 height 14
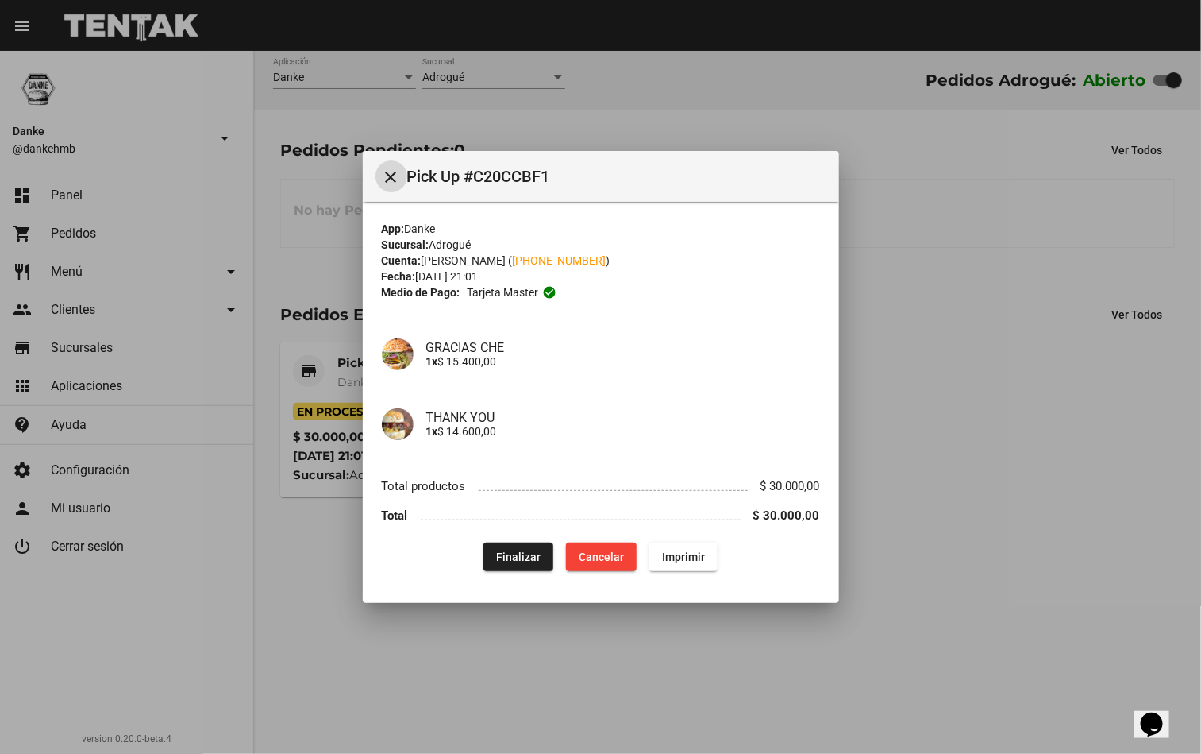
click at [948, 484] on div at bounding box center [600, 377] width 1201 height 754
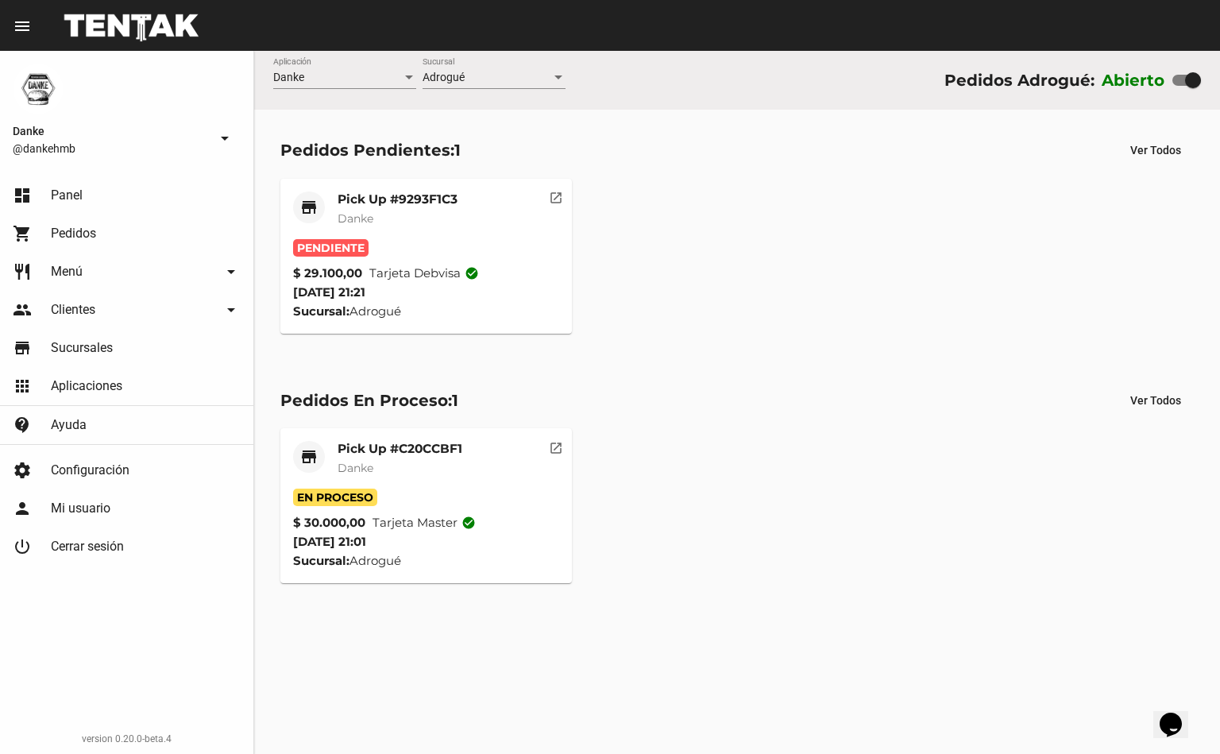
click at [376, 198] on mat-card-title "Pick Up #9293F1C3" at bounding box center [397, 199] width 120 height 16
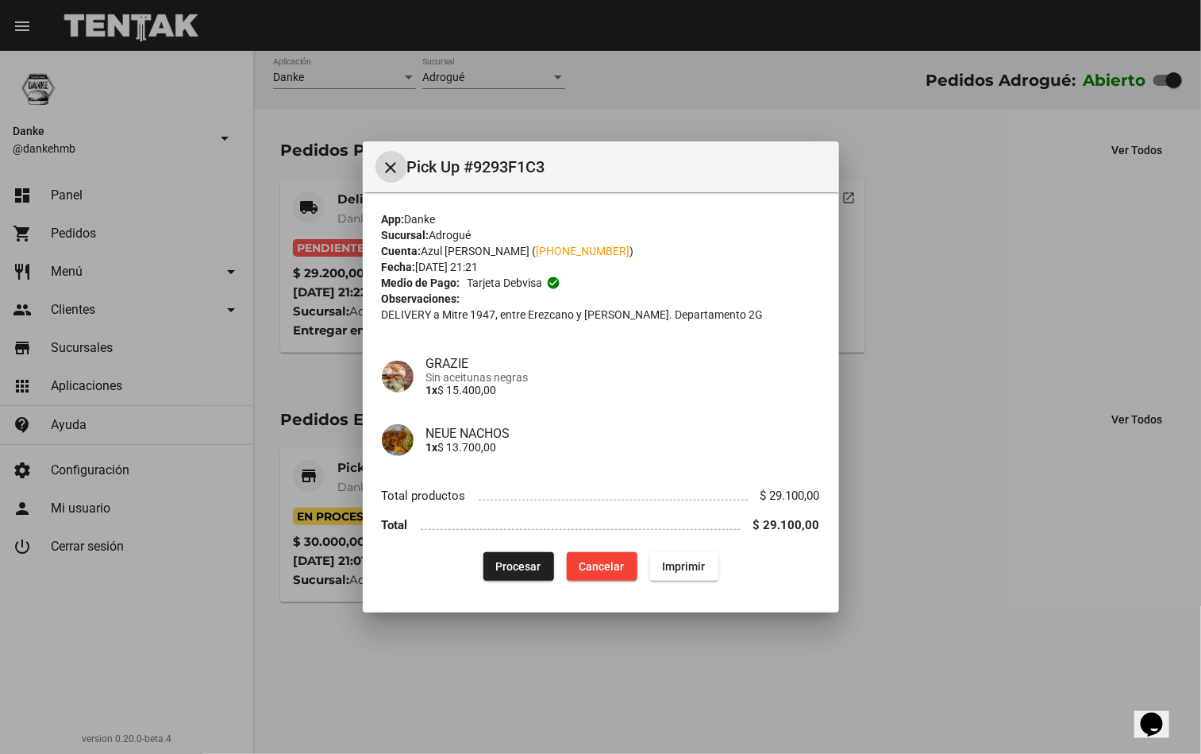
click at [515, 572] on span "Procesar" at bounding box center [518, 566] width 45 height 13
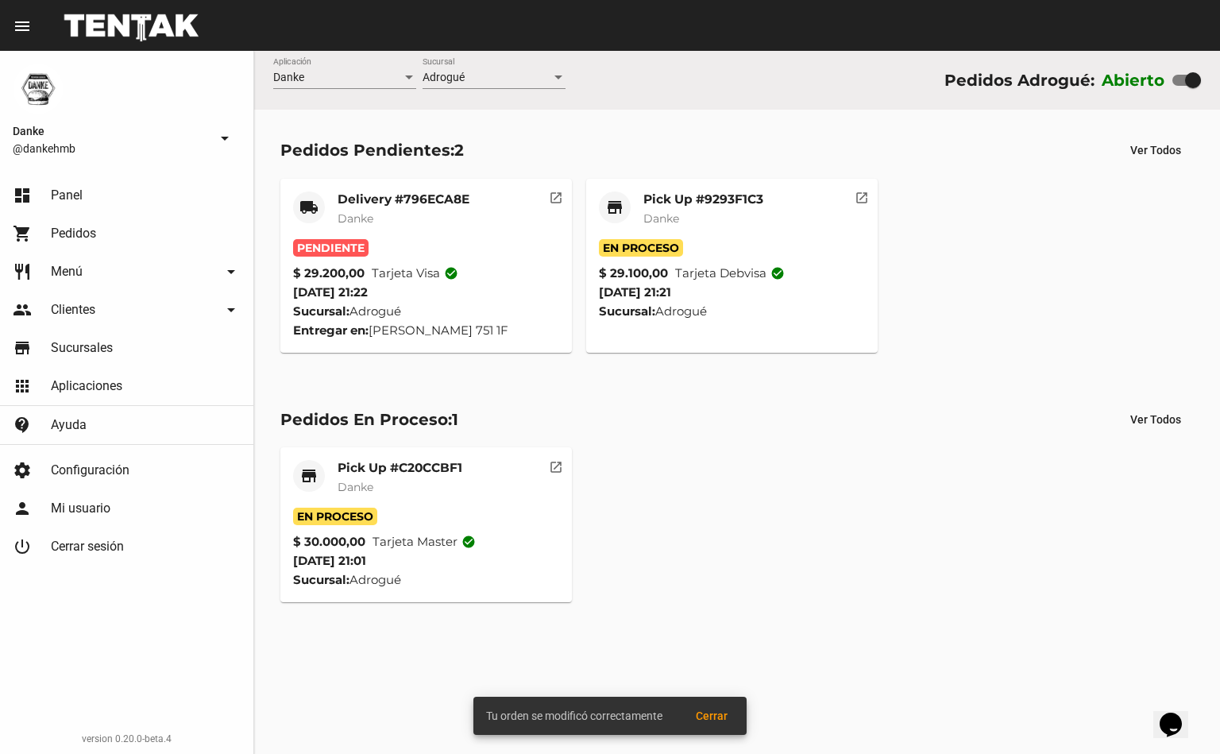
click at [405, 196] on mat-card-title "Delivery #796ECA8E" at bounding box center [403, 199] width 132 height 16
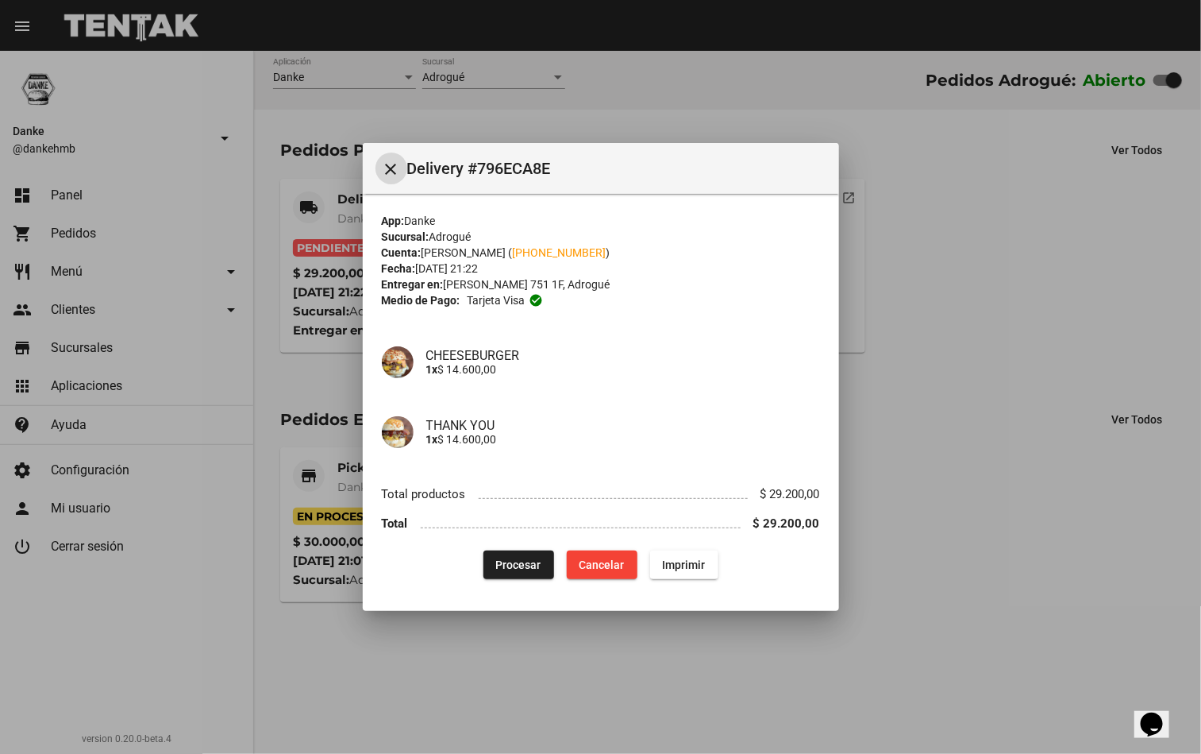
click at [508, 565] on span "Procesar" at bounding box center [518, 564] width 45 height 13
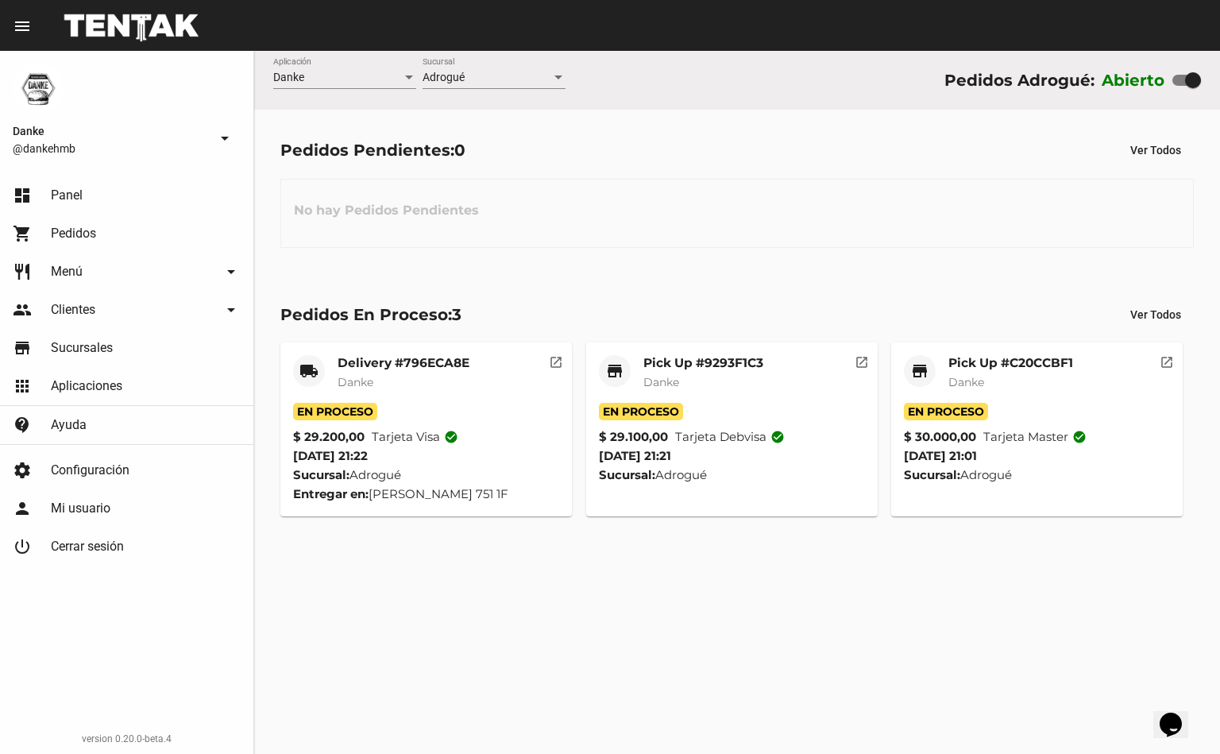
click at [954, 379] on span "Danke" at bounding box center [966, 382] width 36 height 14
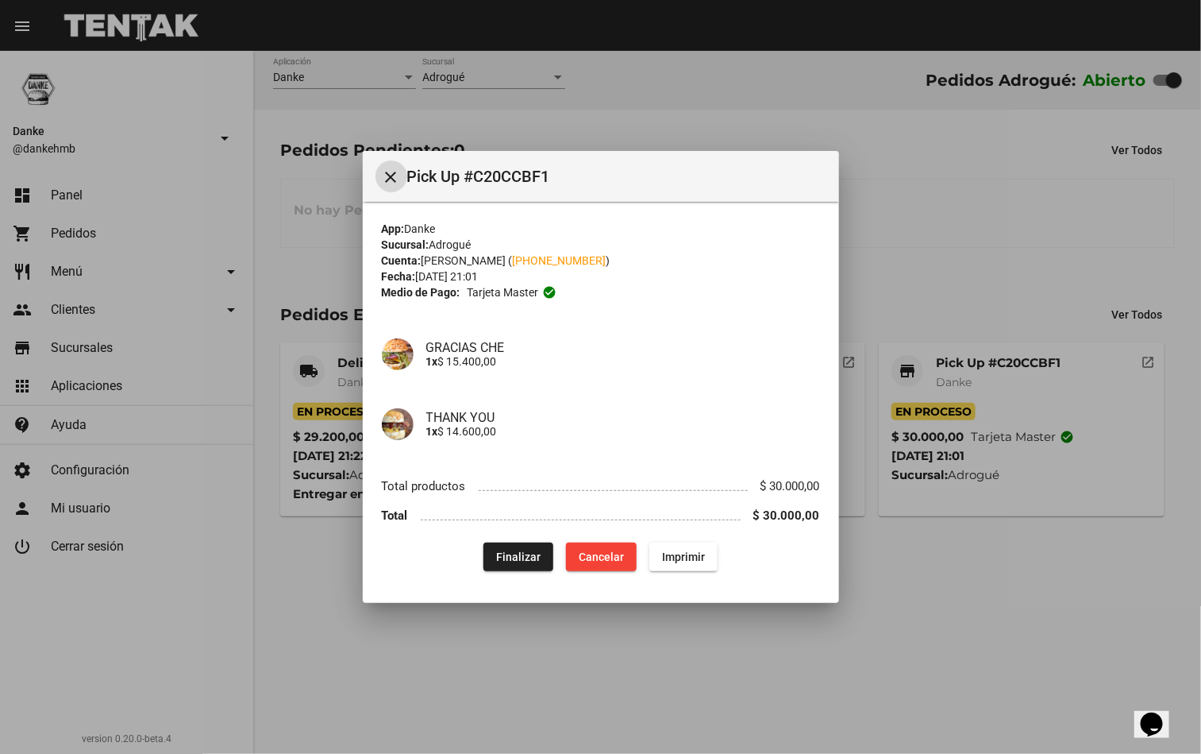
click at [506, 560] on span "Finalizar" at bounding box center [518, 556] width 44 height 13
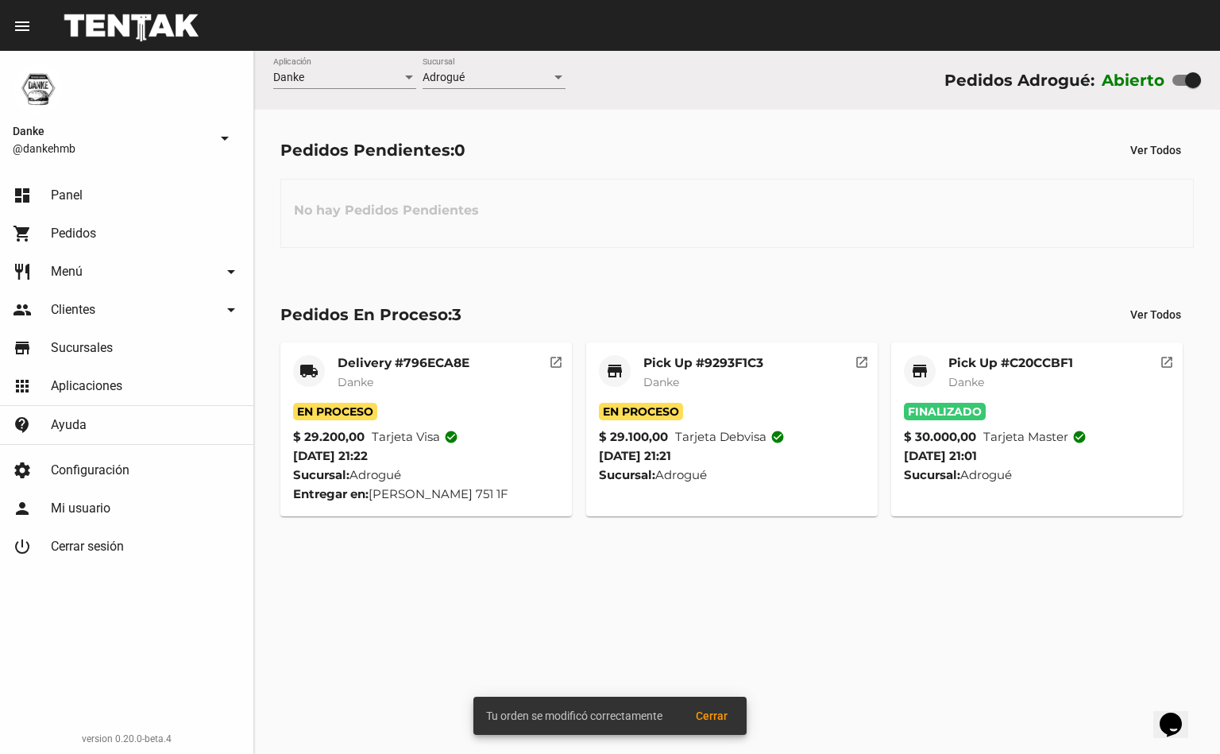
click at [751, 577] on div "Danke Aplicación Adrogué Sucursal Pedidos Adrogué: Abierto Pedidos Pendientes: …" at bounding box center [737, 402] width 966 height 703
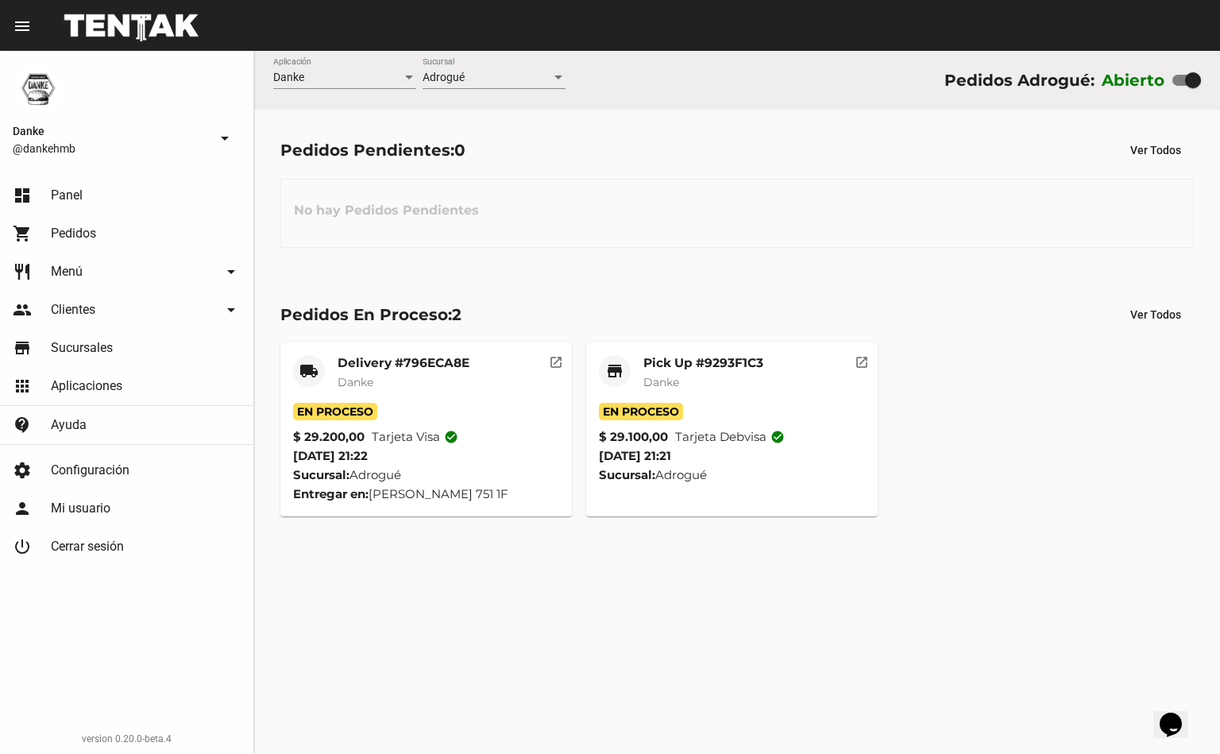
click at [713, 351] on mat-card "store Pick Up #9293F1C3 Danke En Proceso $ 29.100,00 Tarjeta debvisa check_circ…" at bounding box center [731, 429] width 291 height 174
click at [711, 360] on mat-card-title "Pick Up #9293F1C3" at bounding box center [703, 363] width 120 height 16
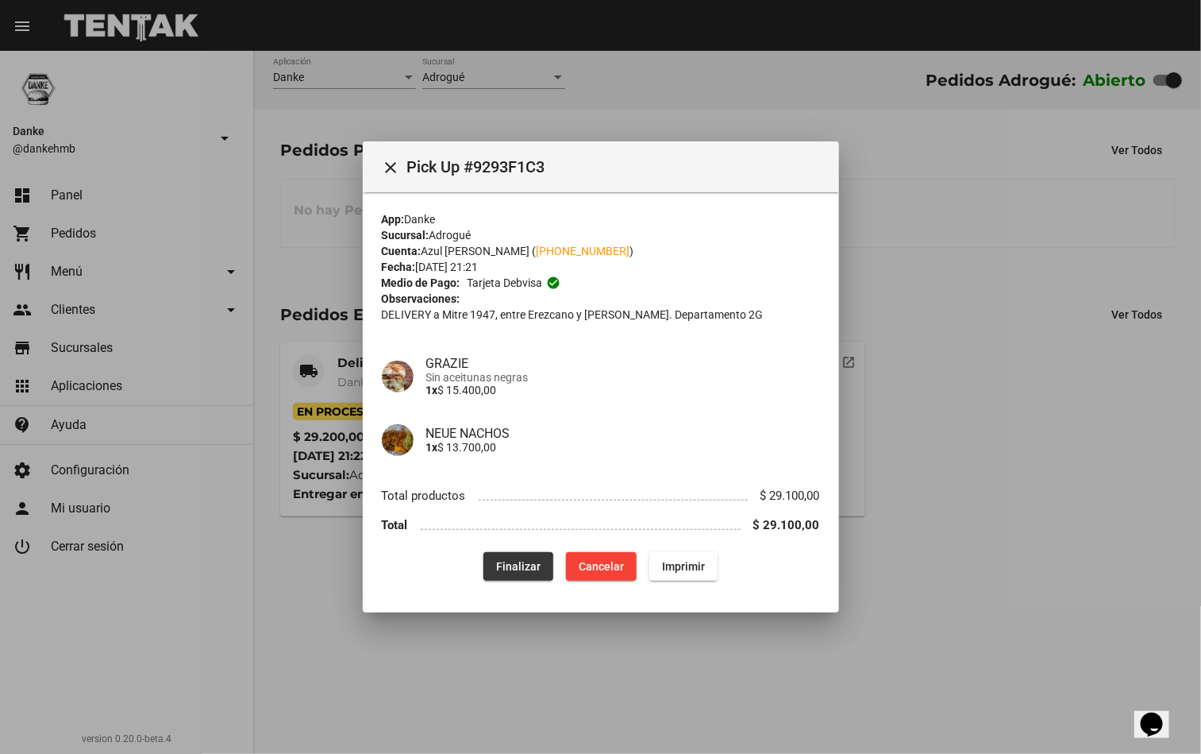
click at [515, 567] on span "Finalizar" at bounding box center [518, 566] width 44 height 13
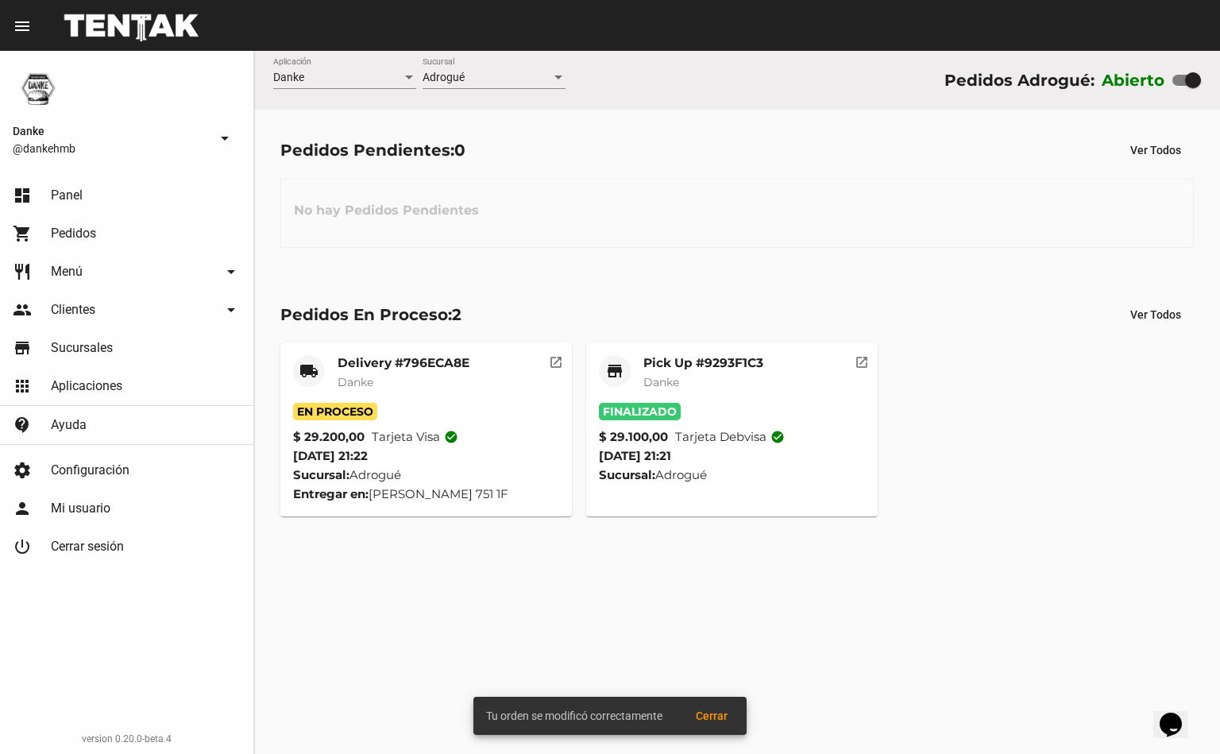
click at [336, 363] on mat-card-header "local_shipping Delivery #796ECA8E Danke" at bounding box center [426, 379] width 266 height 48
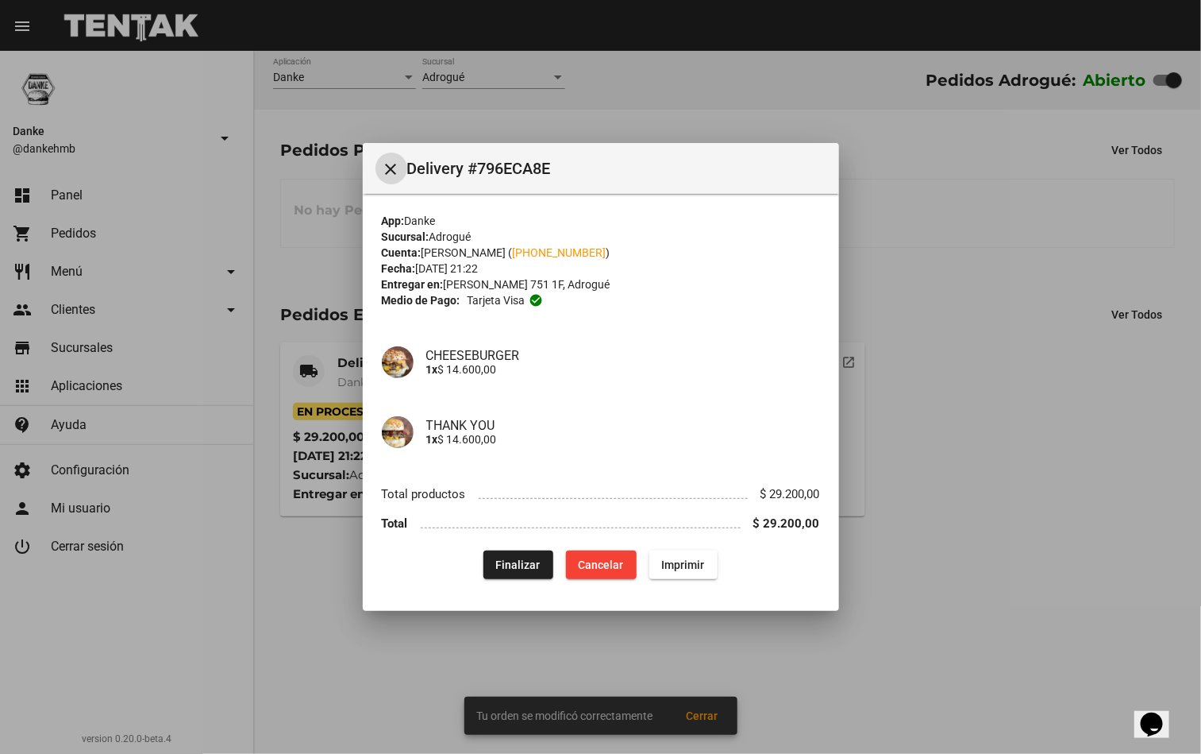
click at [525, 572] on button "Finalizar" at bounding box center [519, 564] width 70 height 29
